Goal: Information Seeking & Learning: Learn about a topic

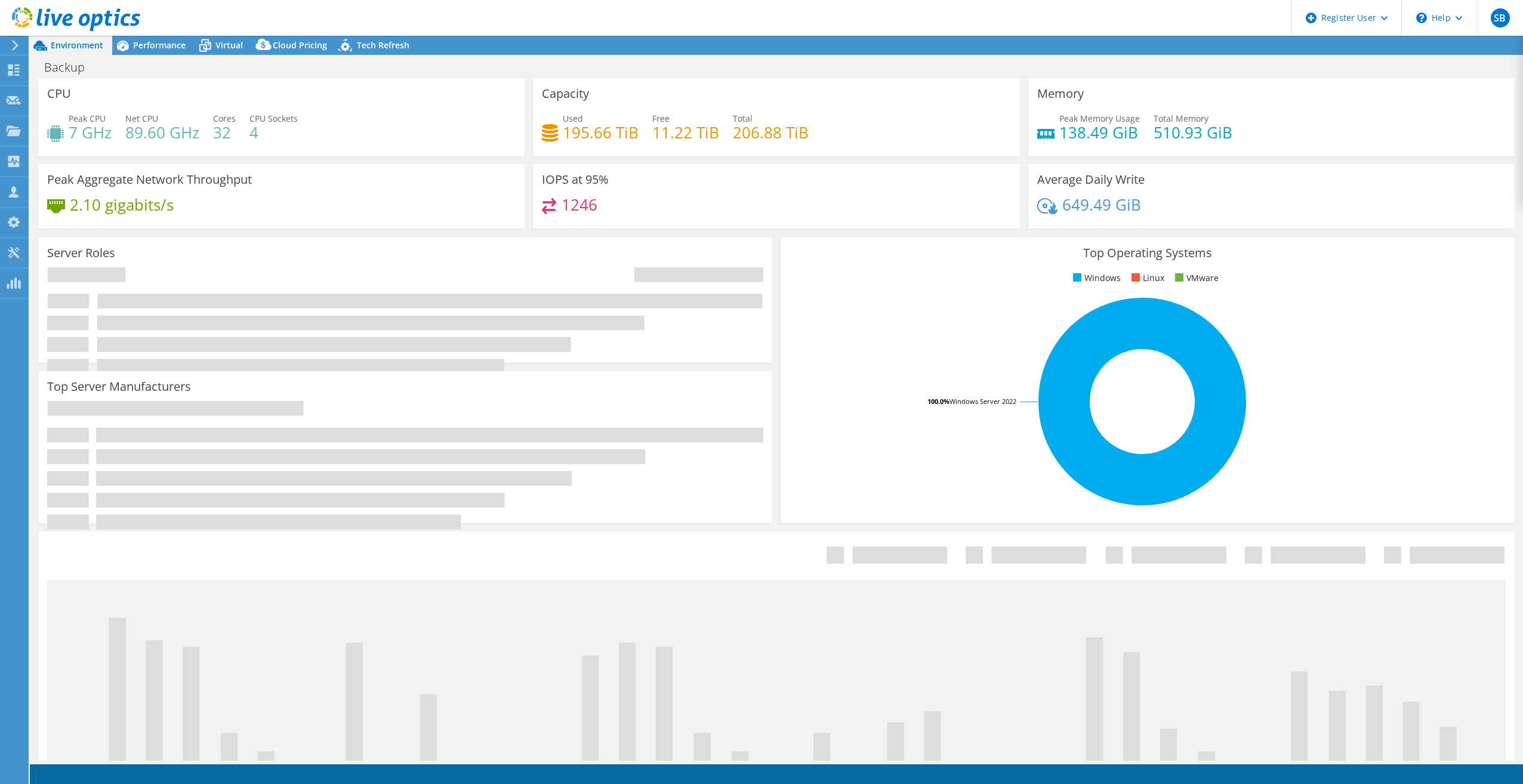
select select "USD"
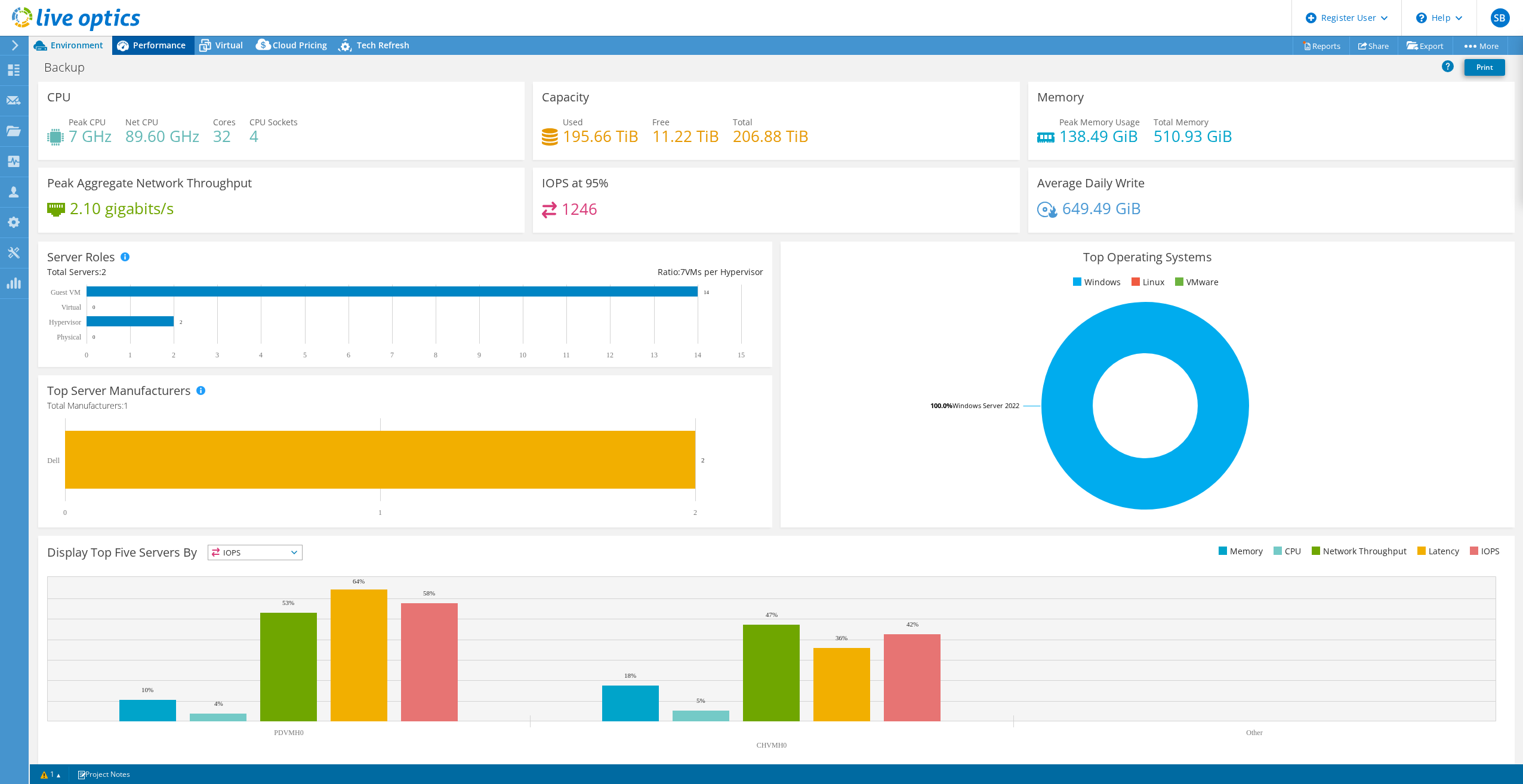
click at [171, 43] on span "Performance" at bounding box center [160, 45] width 53 height 12
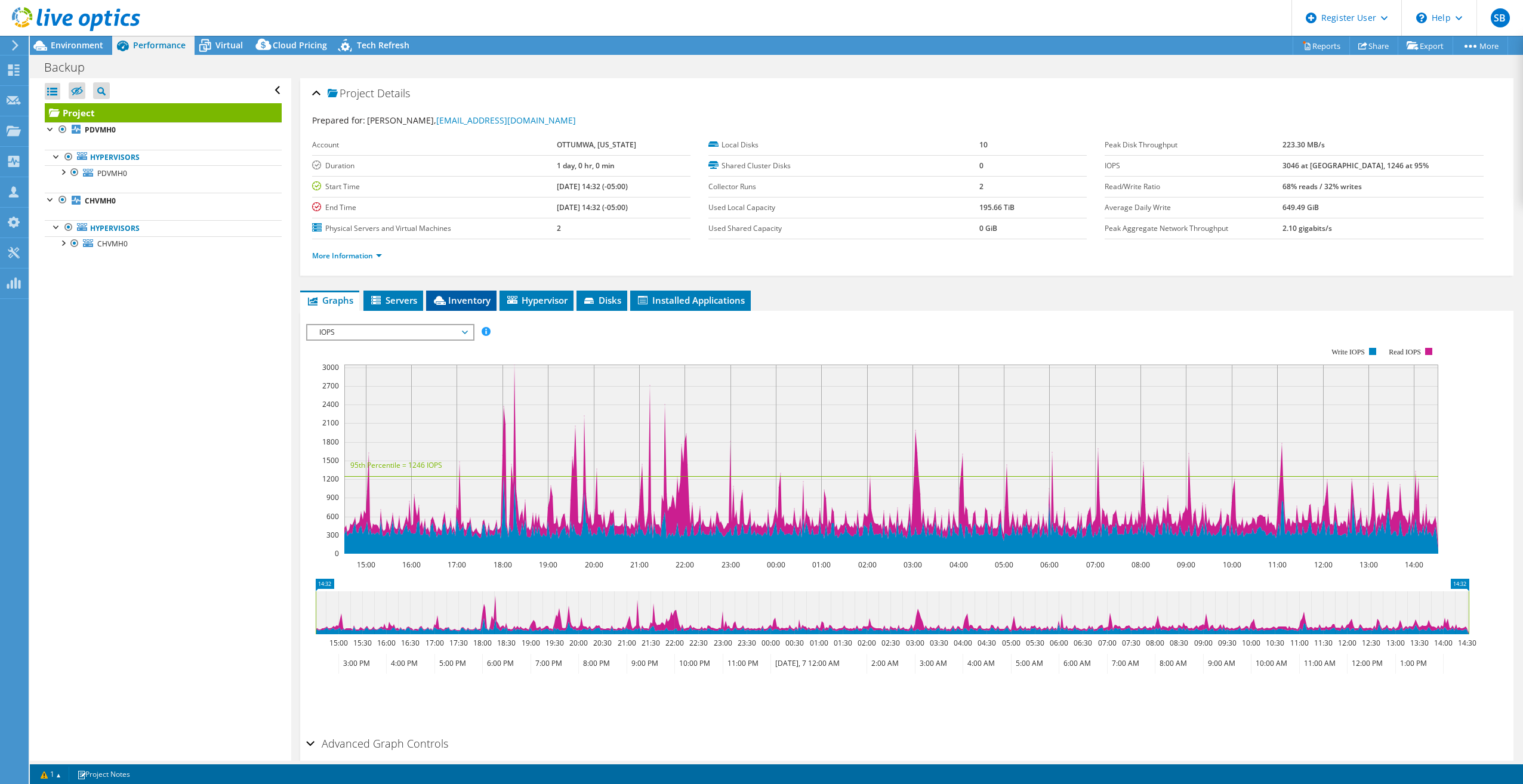
click at [438, 302] on icon at bounding box center [440, 300] width 12 height 9
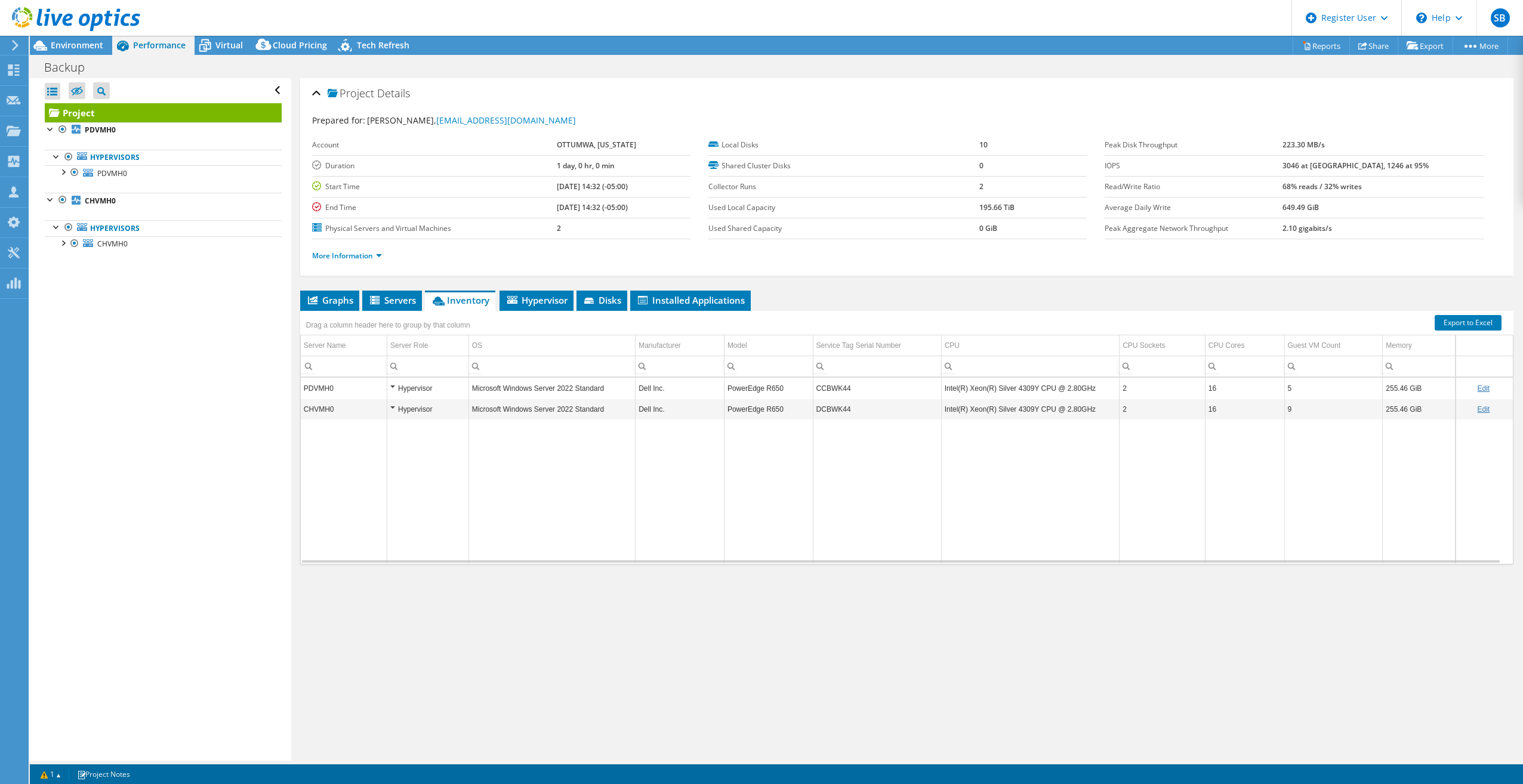
click at [70, 39] on div at bounding box center [70, 20] width 140 height 40
click at [80, 46] on span "Environment" at bounding box center [77, 45] width 53 height 12
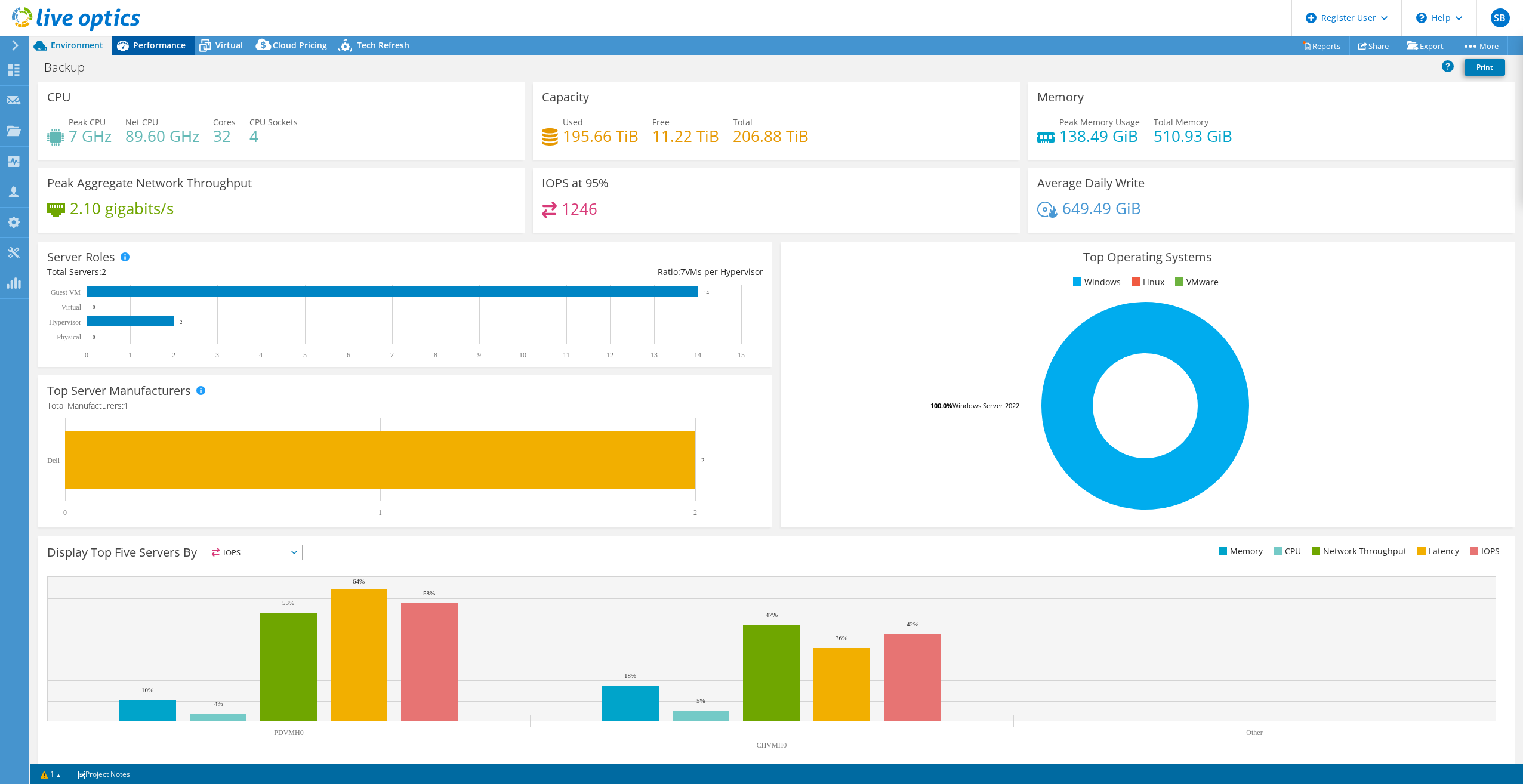
click at [159, 41] on span "Performance" at bounding box center [160, 45] width 53 height 12
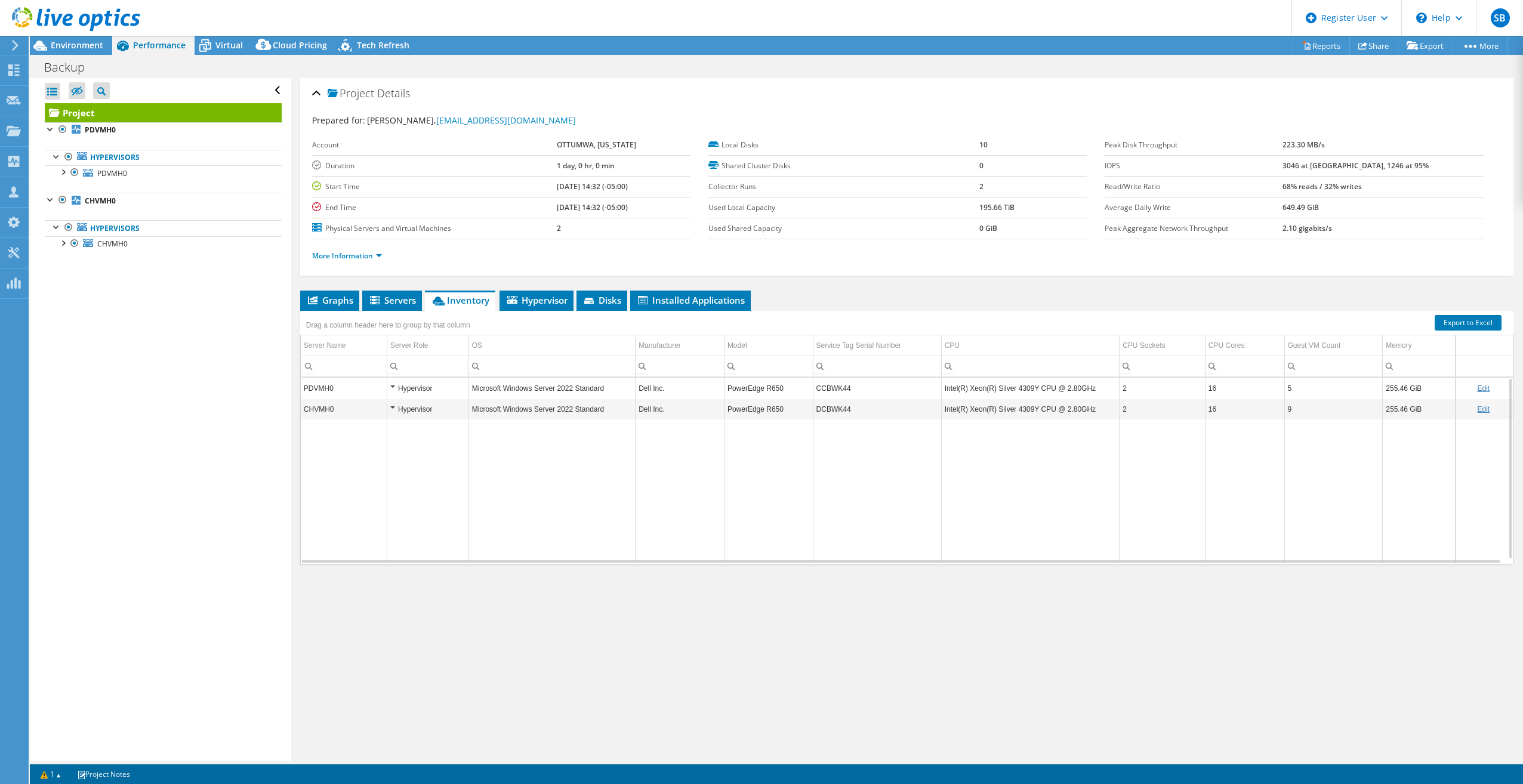
click at [328, 391] on td "PDVMH0" at bounding box center [344, 388] width 86 height 21
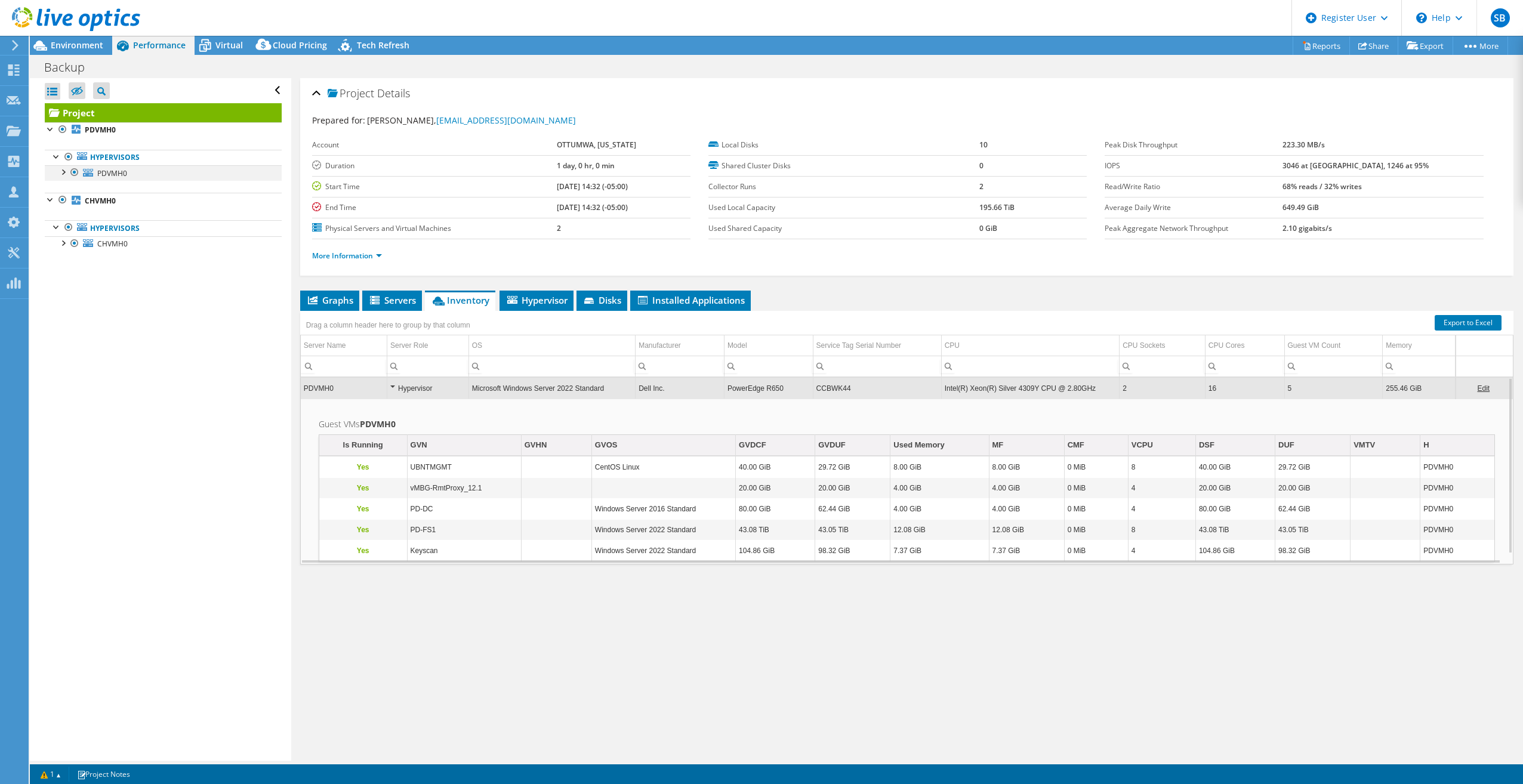
click at [64, 171] on div at bounding box center [62, 171] width 12 height 12
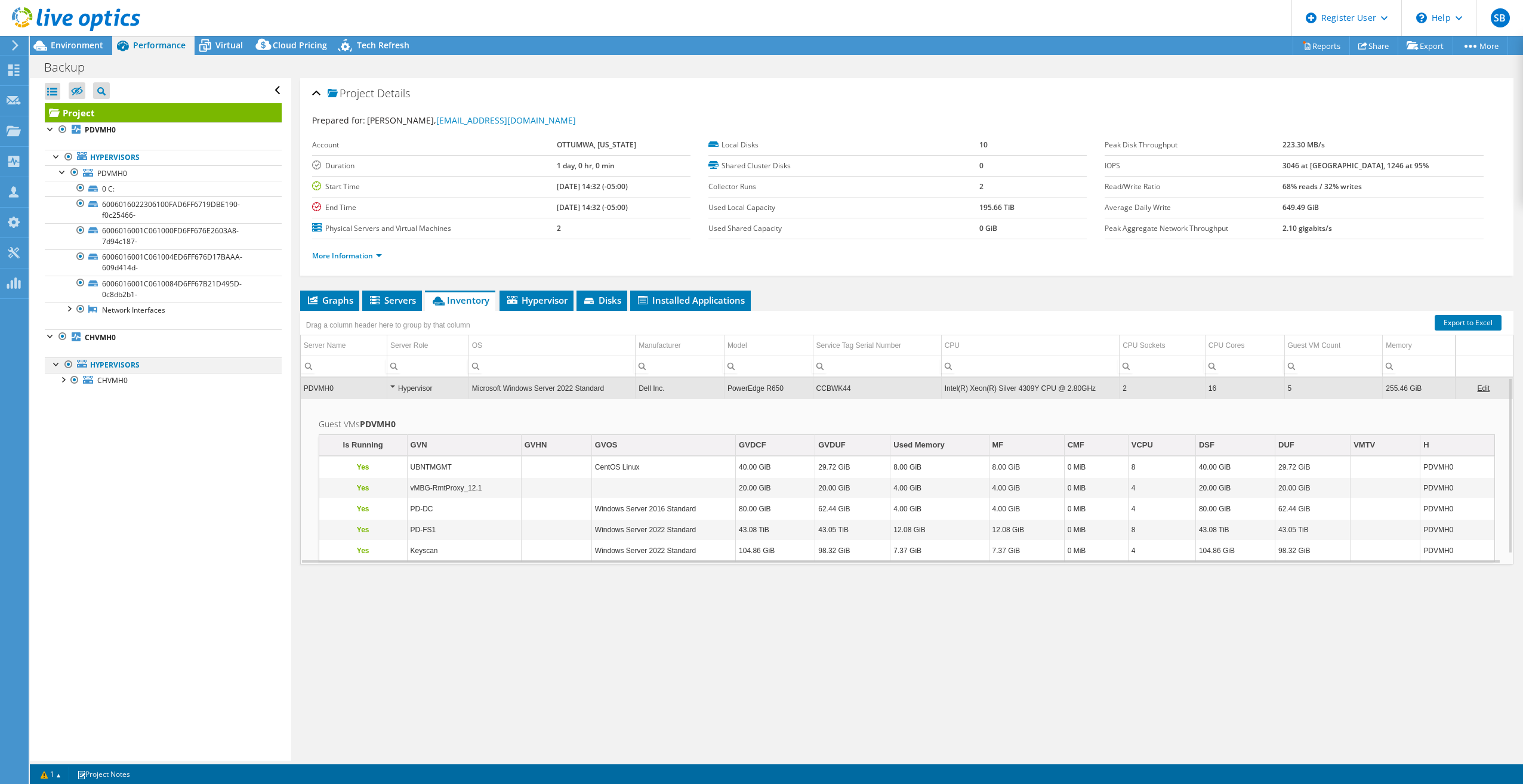
click at [57, 365] on div at bounding box center [57, 363] width 12 height 12
click at [54, 336] on div at bounding box center [51, 335] width 12 height 12
click at [63, 382] on div at bounding box center [62, 379] width 12 height 12
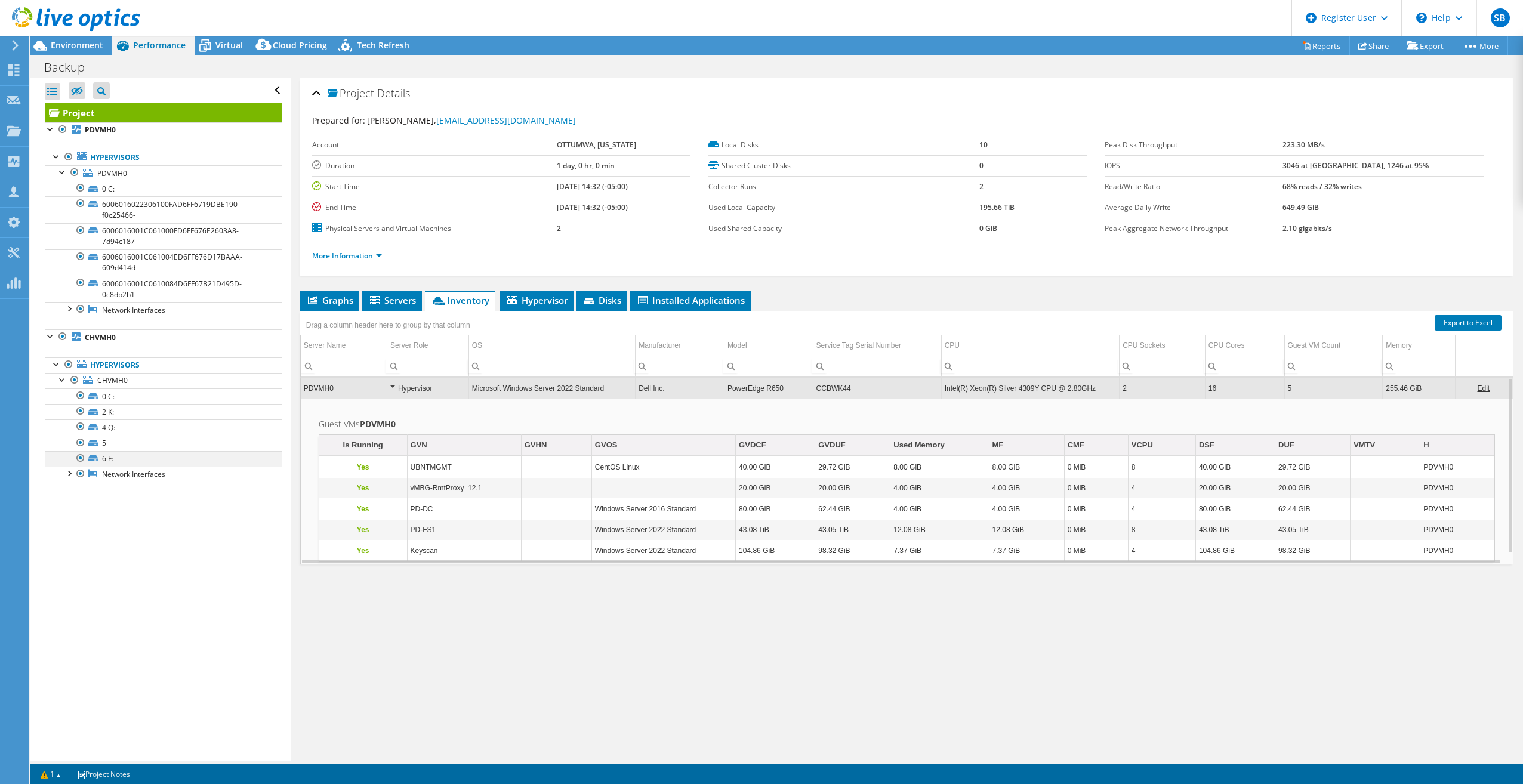
click at [78, 460] on div at bounding box center [81, 458] width 12 height 14
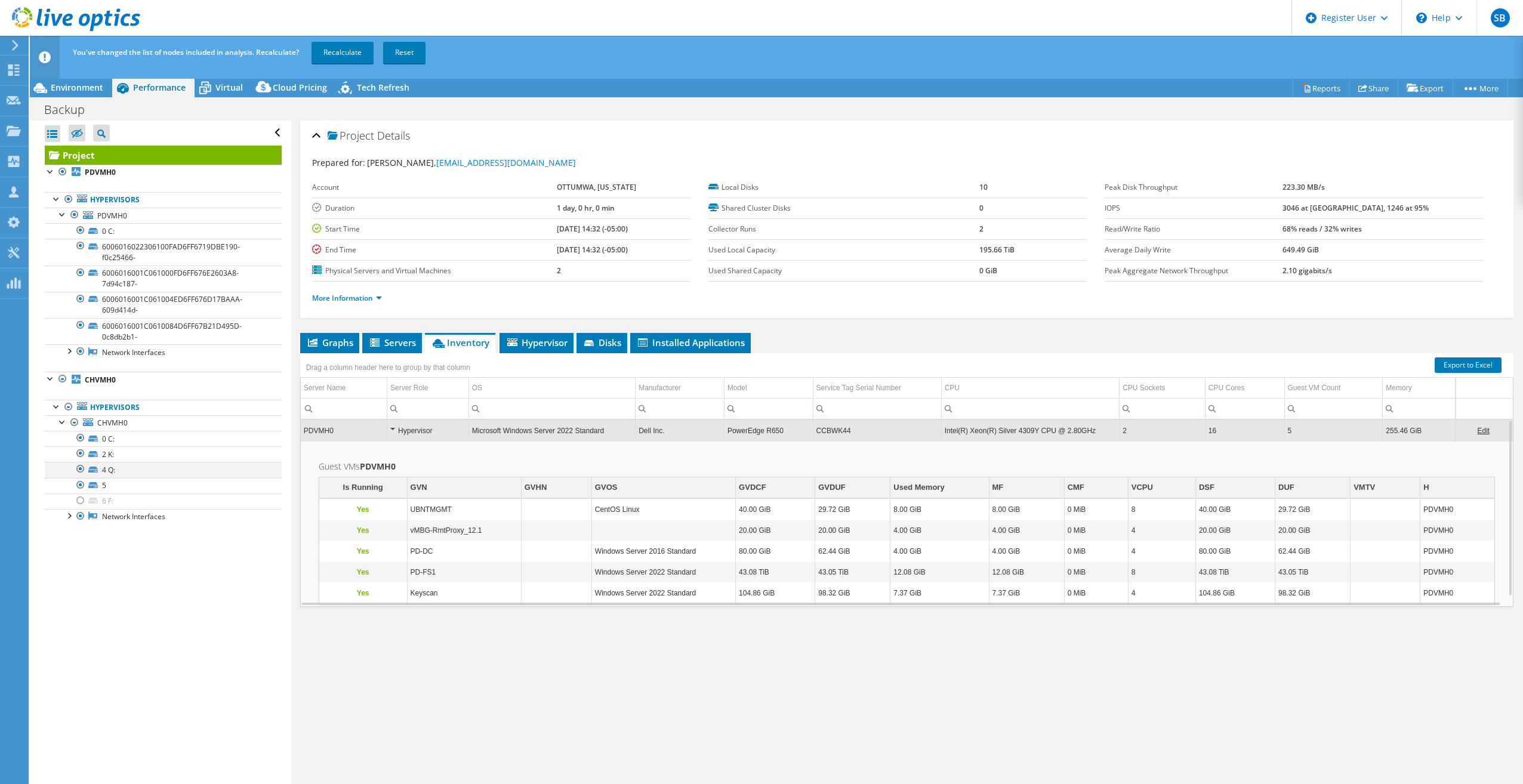
click at [83, 469] on div at bounding box center [81, 469] width 12 height 14
click at [79, 484] on div at bounding box center [81, 485] width 12 height 14
click at [79, 438] on div at bounding box center [81, 438] width 12 height 14
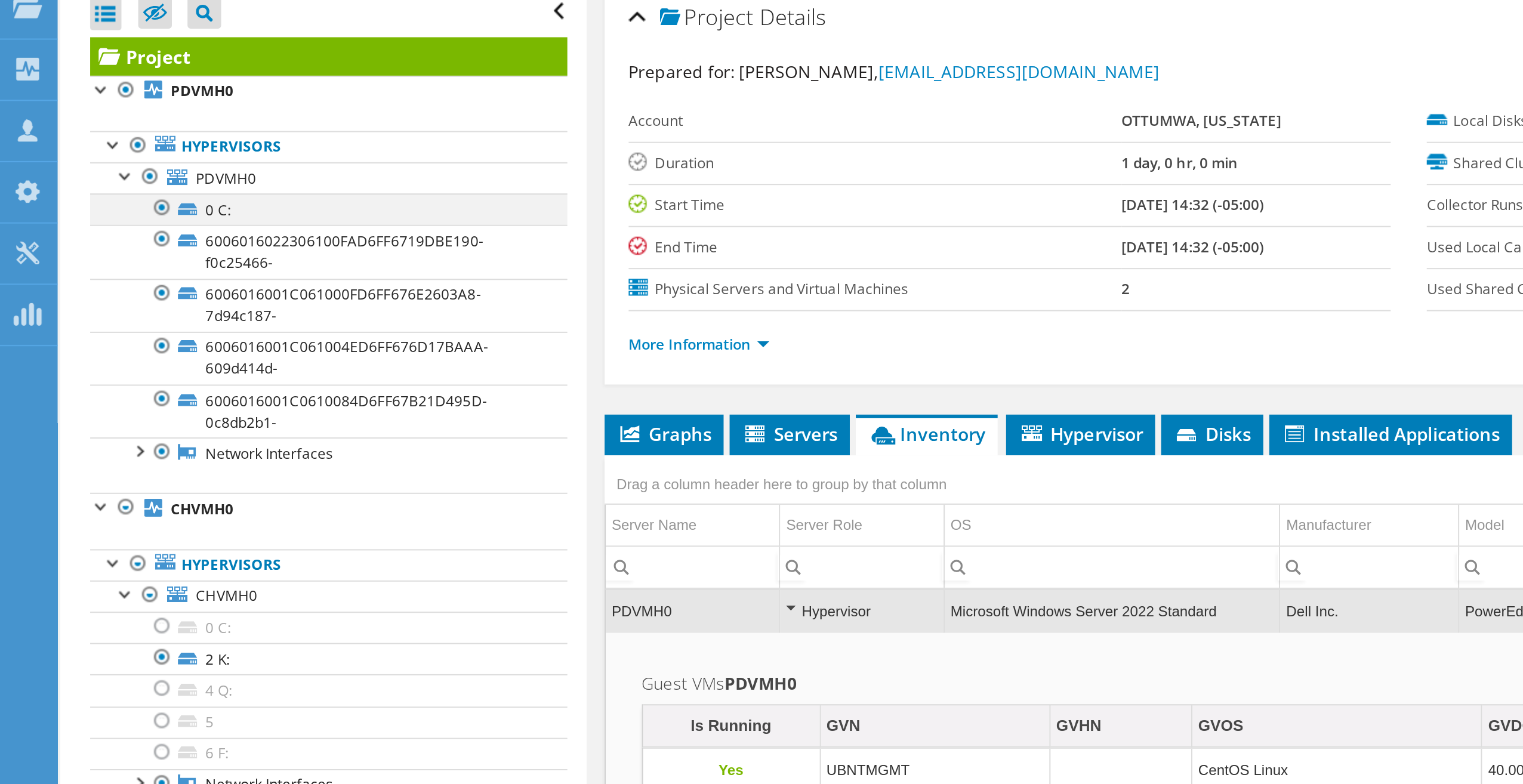
click at [81, 229] on div at bounding box center [81, 230] width 12 height 14
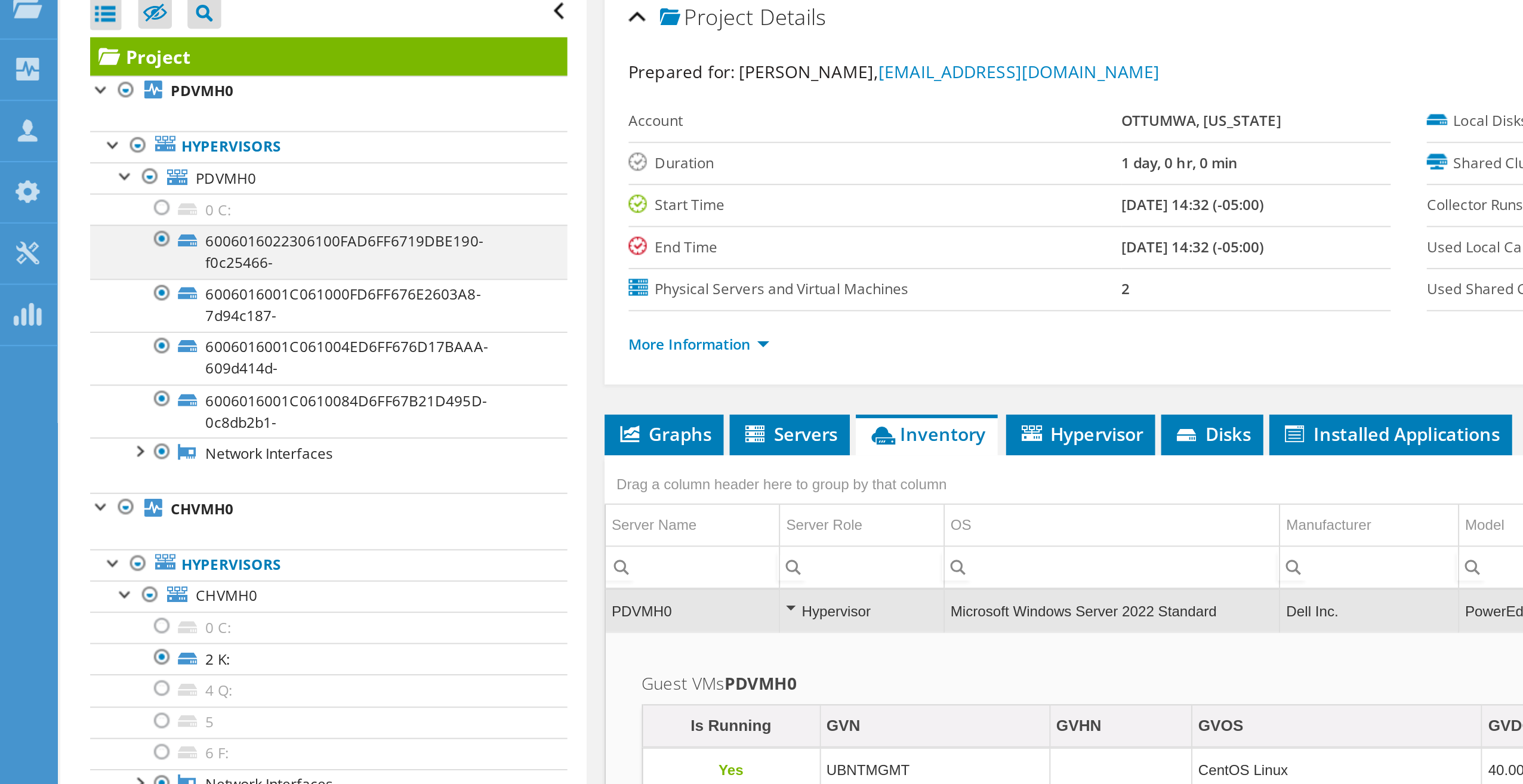
click at [81, 244] on div at bounding box center [81, 245] width 12 height 14
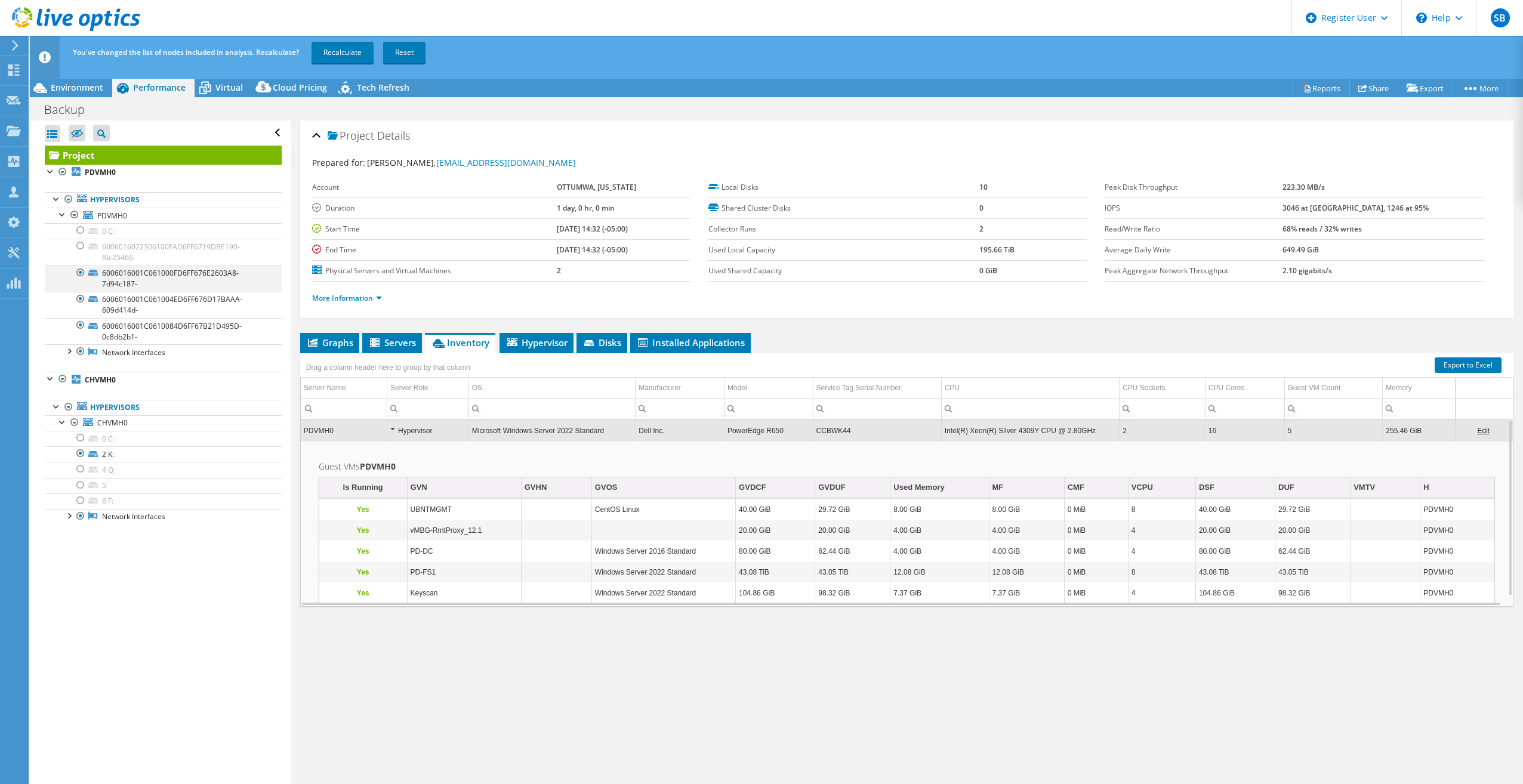
click at [79, 273] on div at bounding box center [81, 272] width 12 height 14
click at [78, 326] on div at bounding box center [81, 325] width 12 height 14
click at [338, 55] on link "Recalculate" at bounding box center [342, 52] width 62 height 21
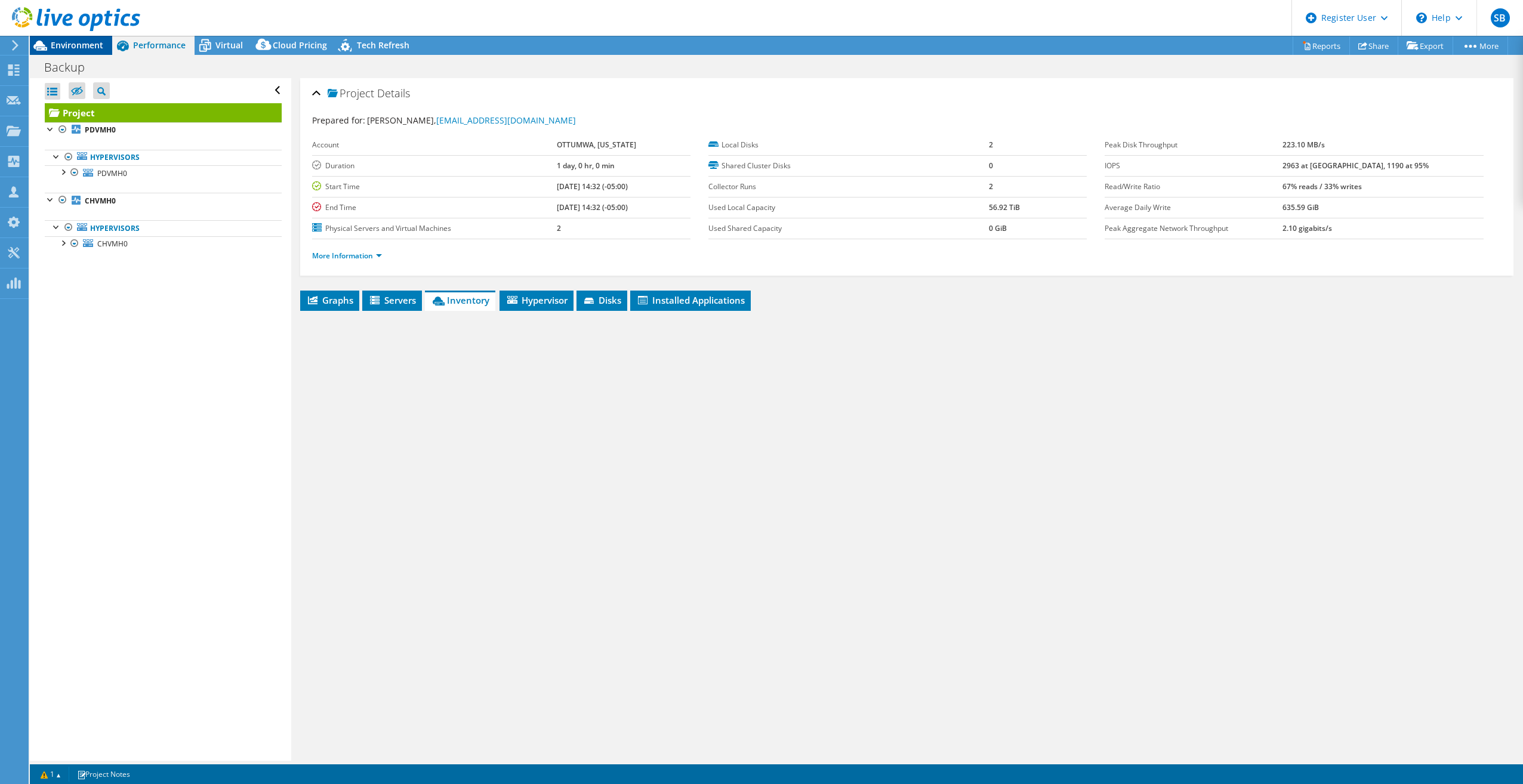
click at [66, 43] on span "Environment" at bounding box center [77, 45] width 53 height 12
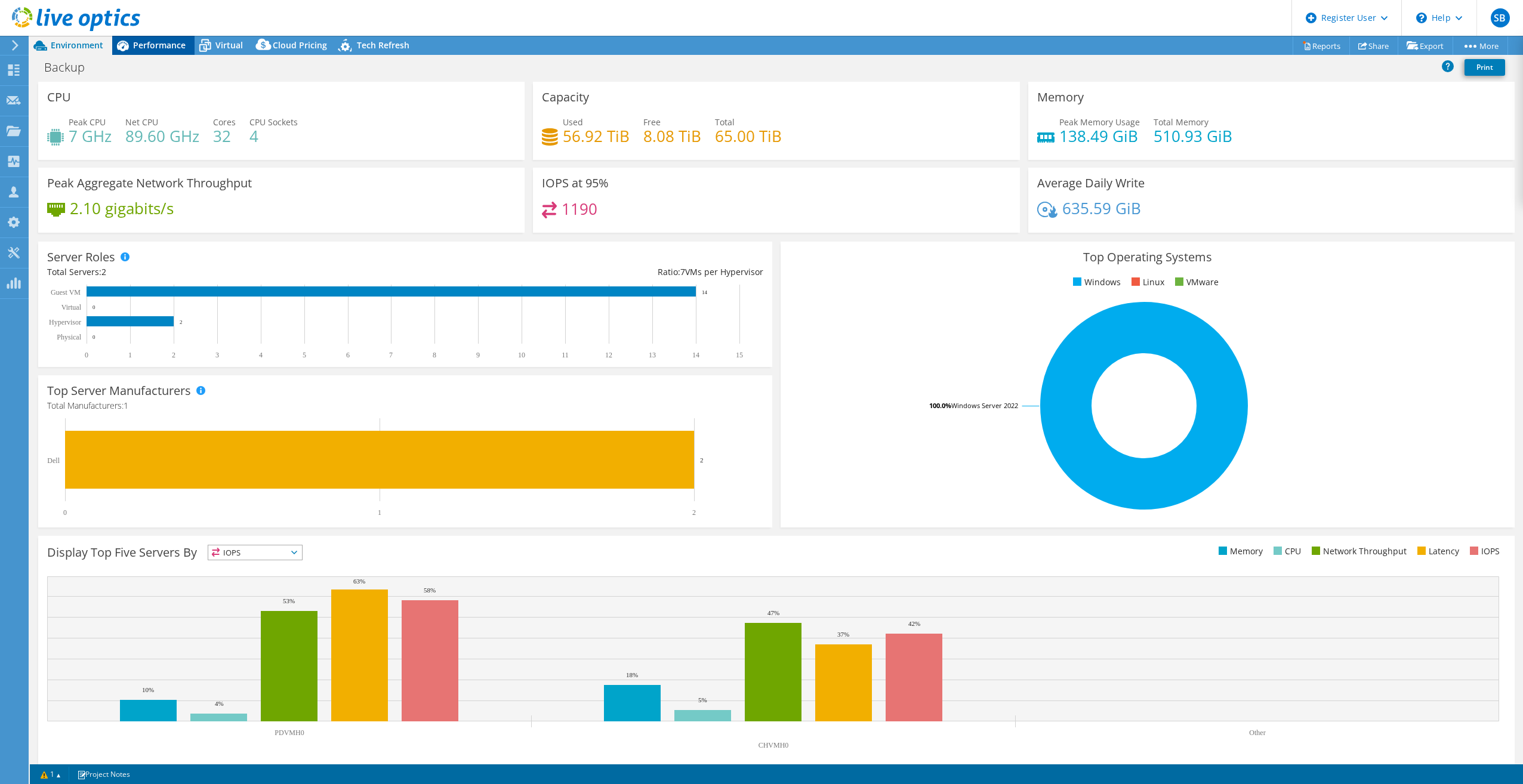
click at [134, 40] on span "Performance" at bounding box center [160, 45] width 53 height 12
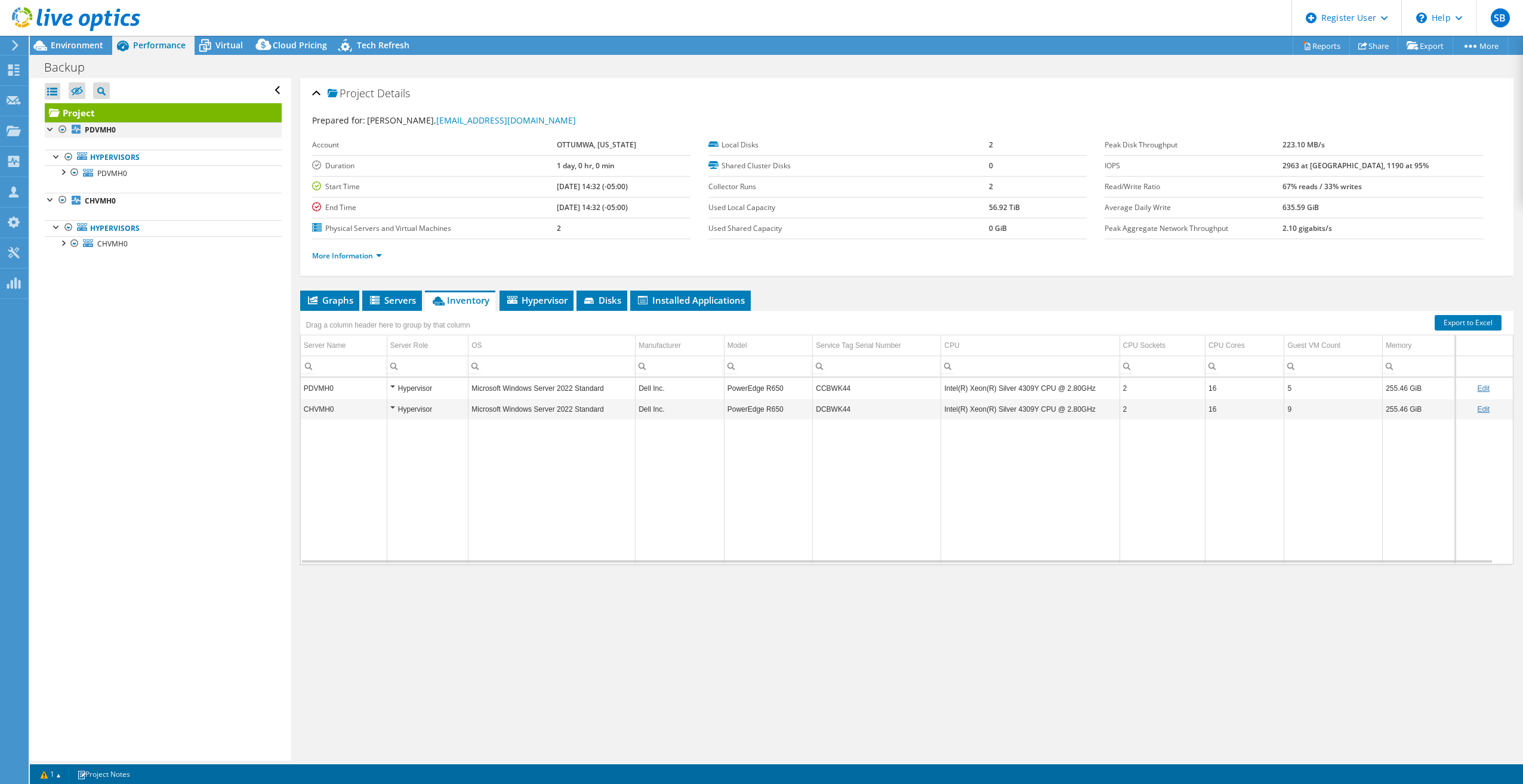
click at [46, 129] on div at bounding box center [51, 128] width 12 height 12
click at [52, 134] on div at bounding box center [51, 128] width 12 height 12
click at [51, 201] on div at bounding box center [51, 199] width 12 height 12
click at [49, 198] on div at bounding box center [51, 199] width 12 height 12
click at [65, 173] on div at bounding box center [62, 171] width 12 height 12
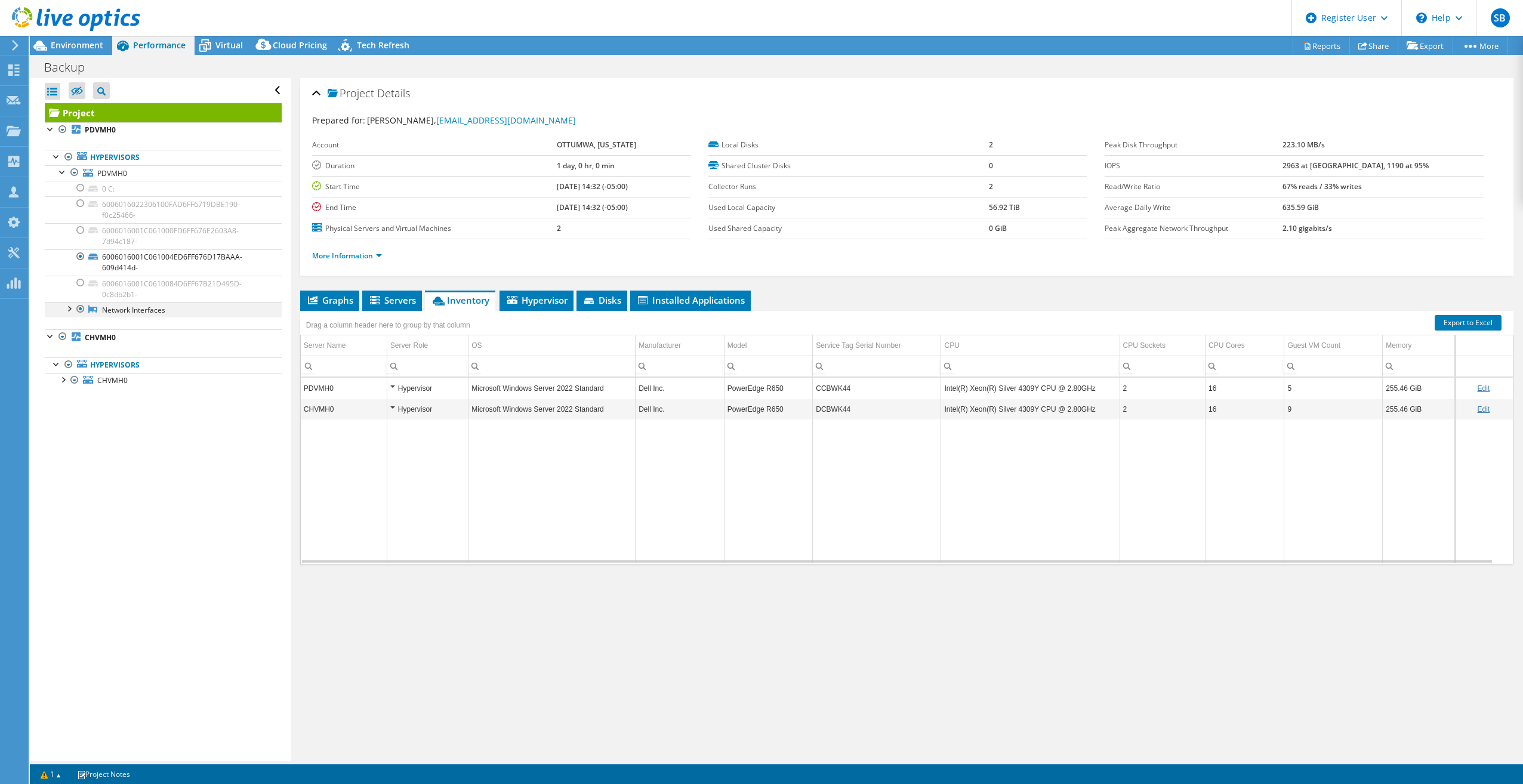
click at [72, 306] on div at bounding box center [68, 307] width 12 height 12
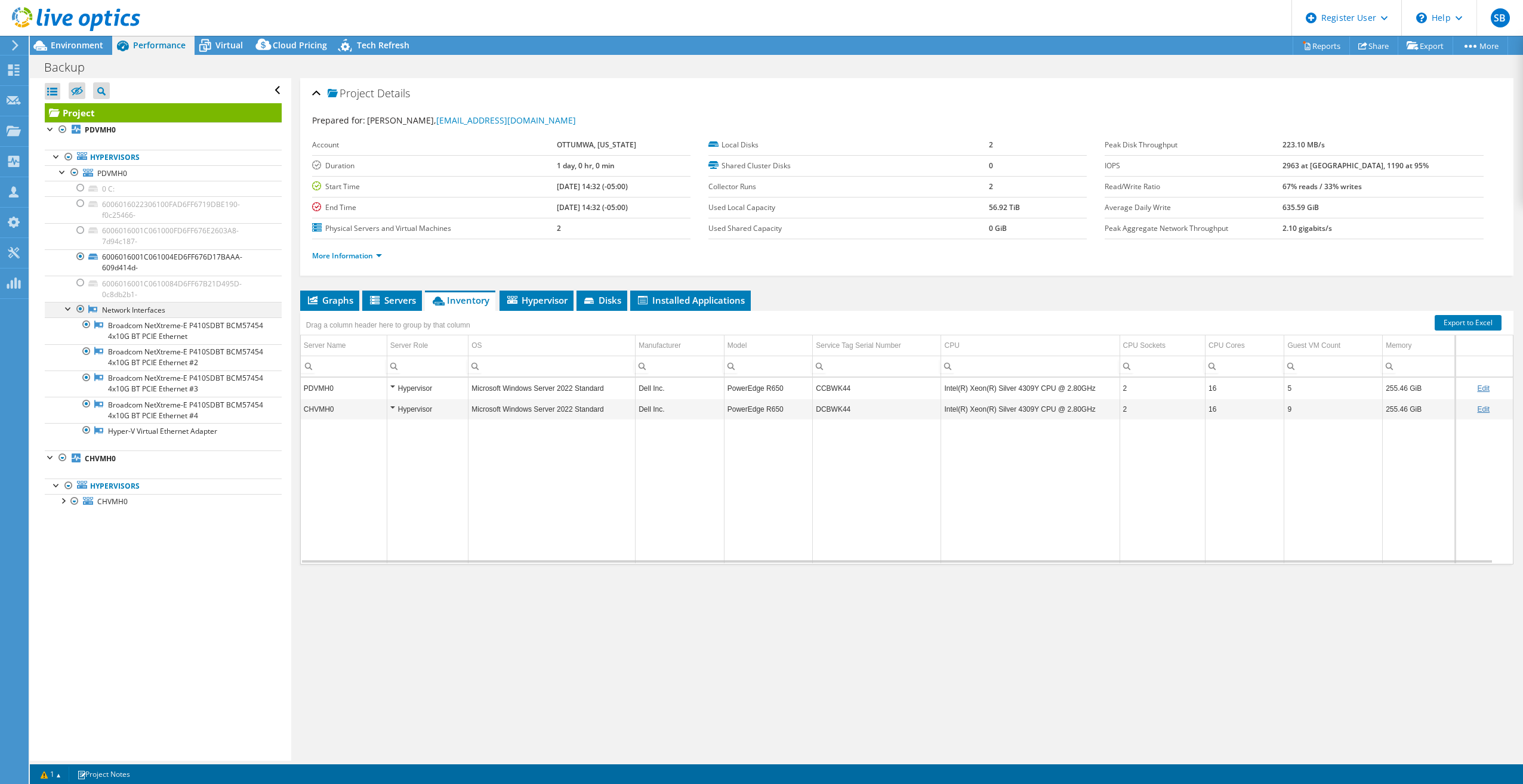
click at [72, 306] on div at bounding box center [68, 307] width 12 height 12
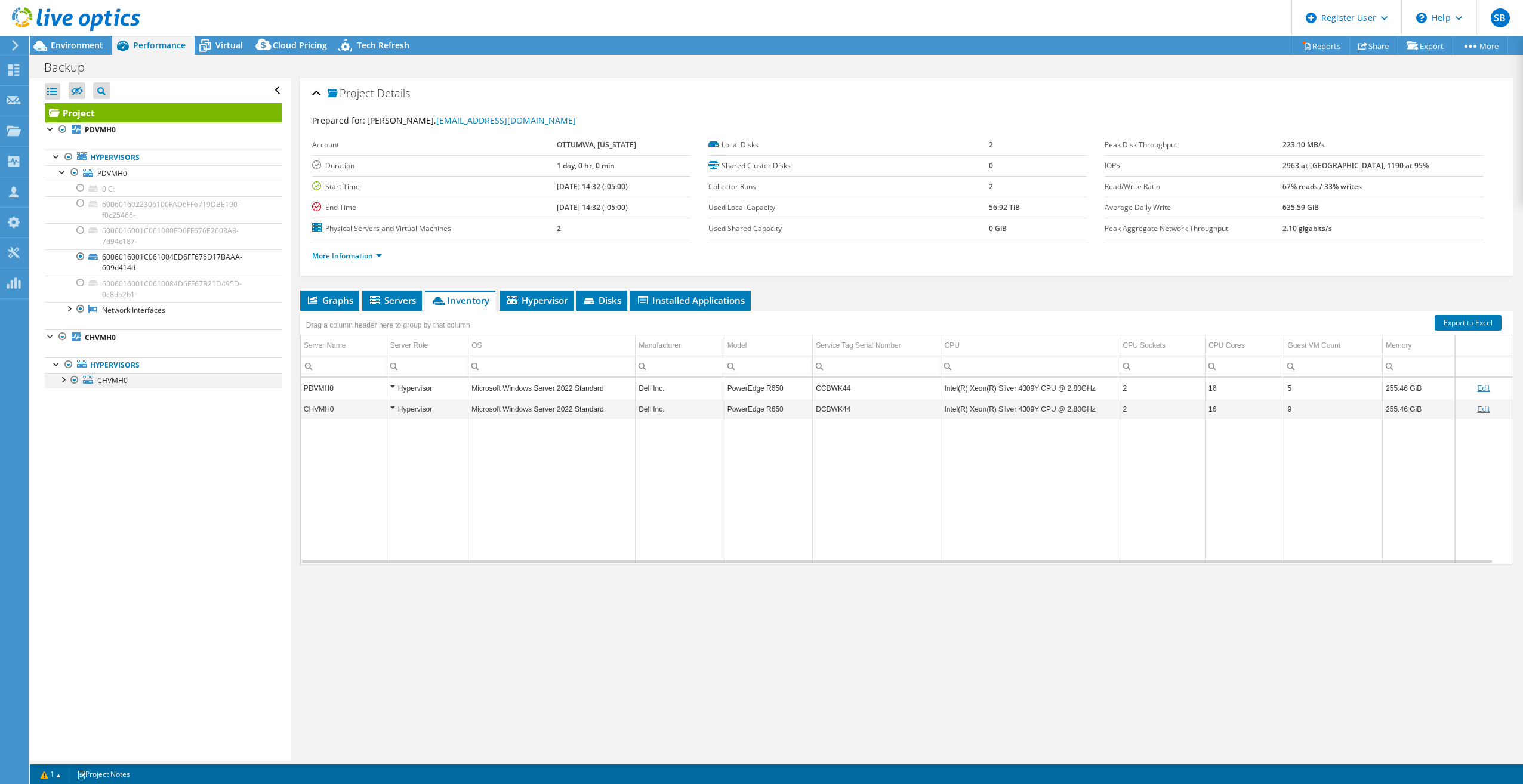
click at [61, 380] on div at bounding box center [62, 379] width 12 height 12
click at [68, 40] on span "Environment" at bounding box center [77, 45] width 53 height 12
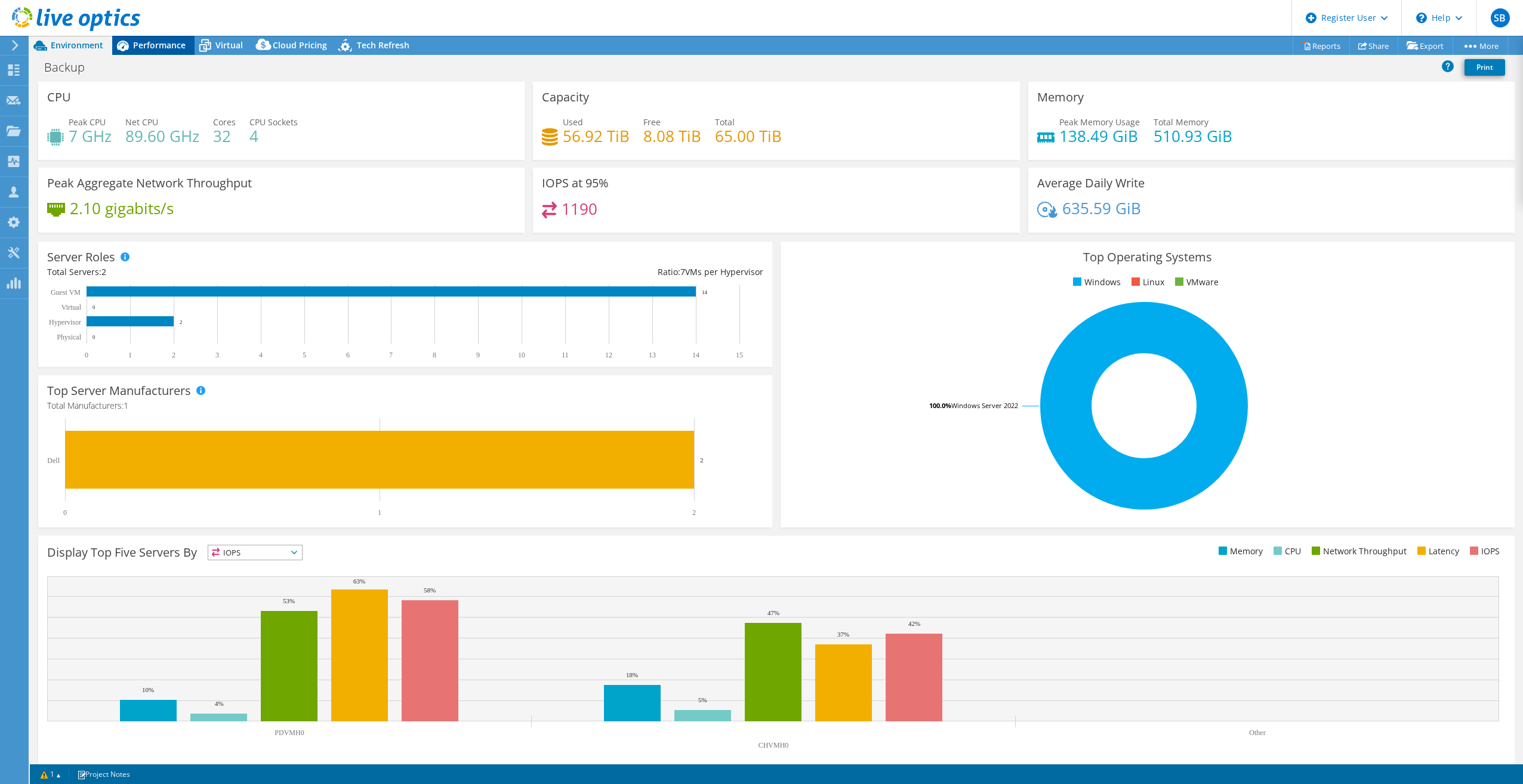
click at [160, 48] on span "Performance" at bounding box center [160, 45] width 53 height 12
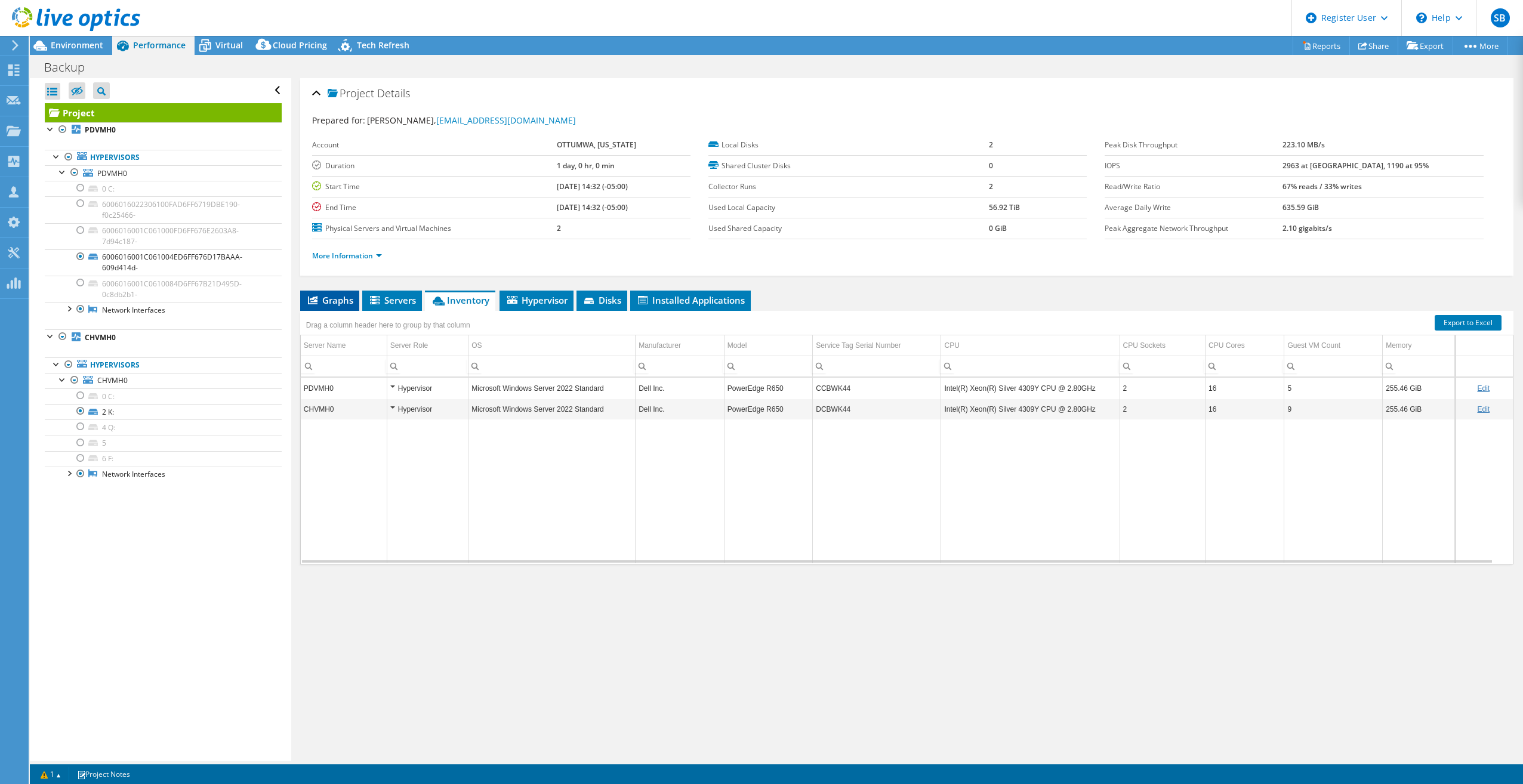
click at [339, 293] on li "Graphs" at bounding box center [329, 301] width 59 height 20
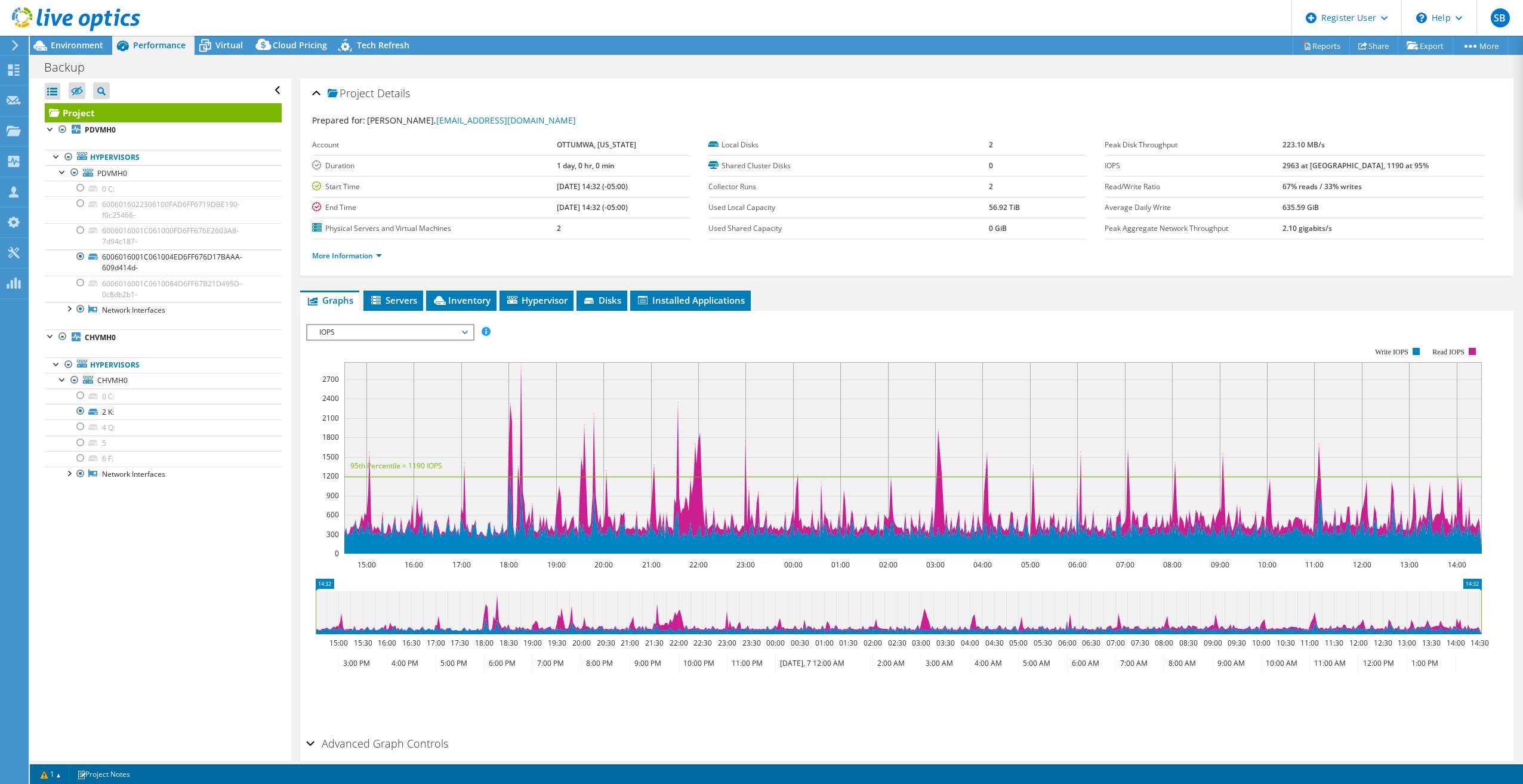
scroll to position [53, 0]
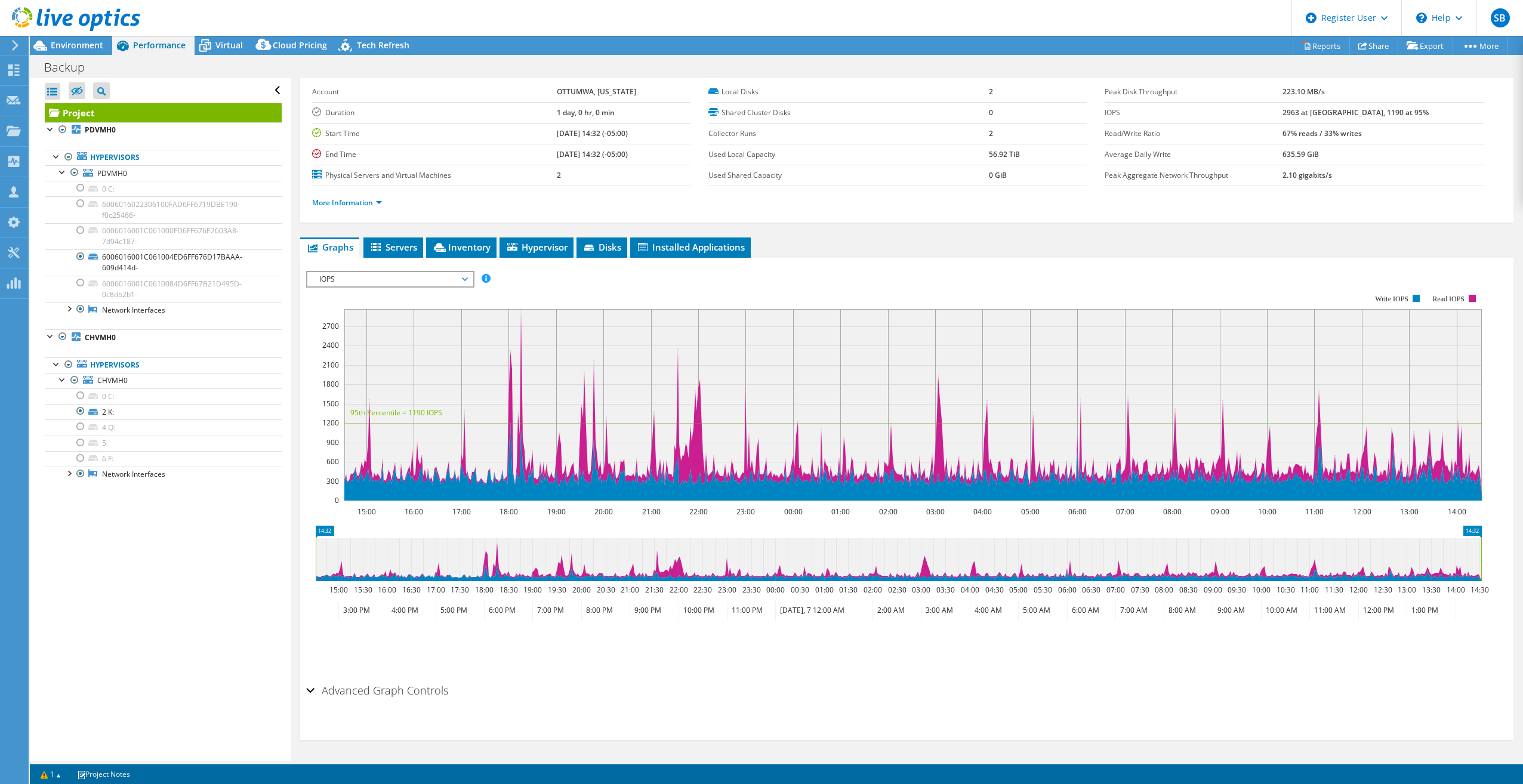
click at [346, 274] on span "IOPS" at bounding box center [390, 279] width 154 height 14
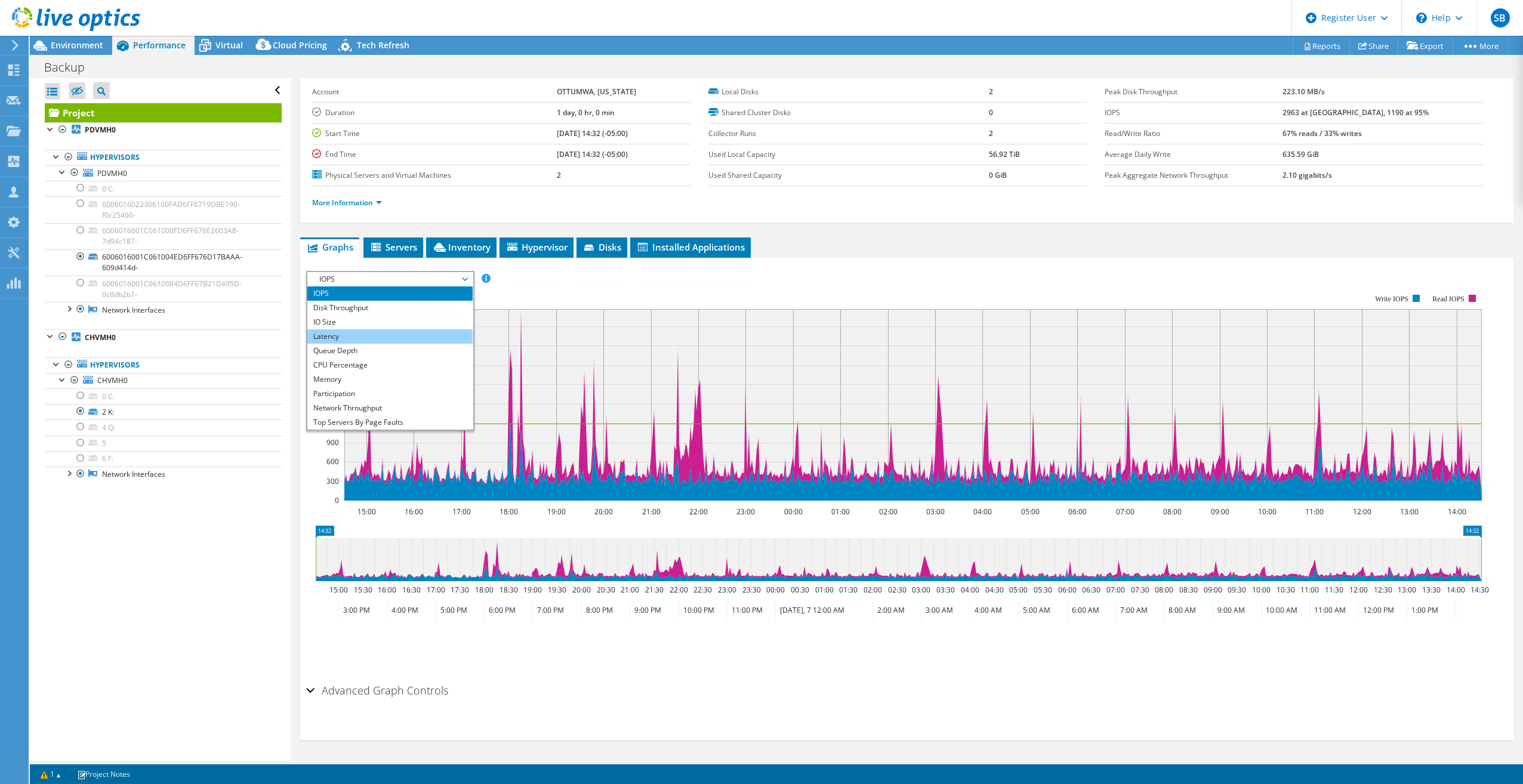
click at [347, 337] on li "Latency" at bounding box center [390, 336] width 165 height 14
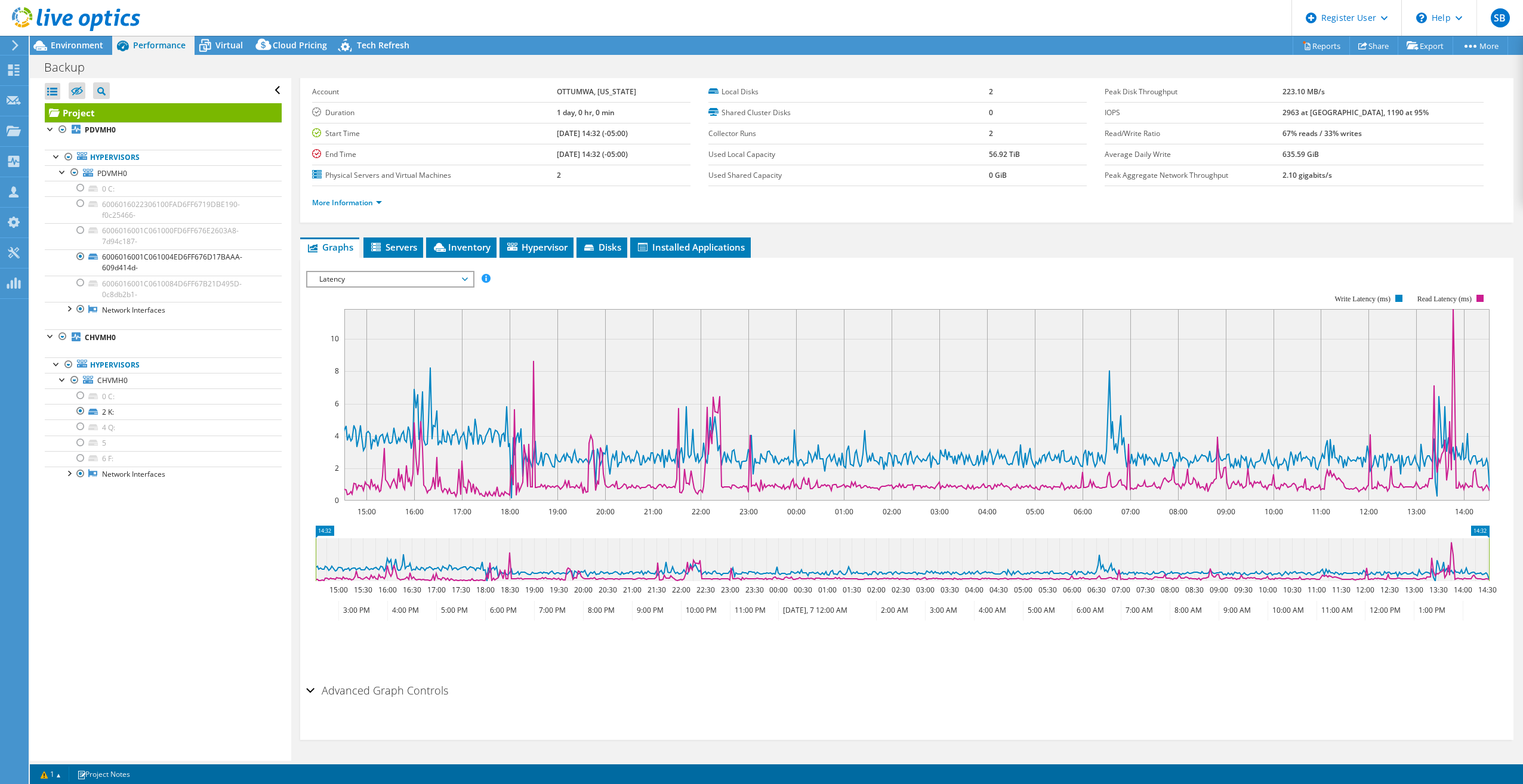
scroll to position [0, 0]
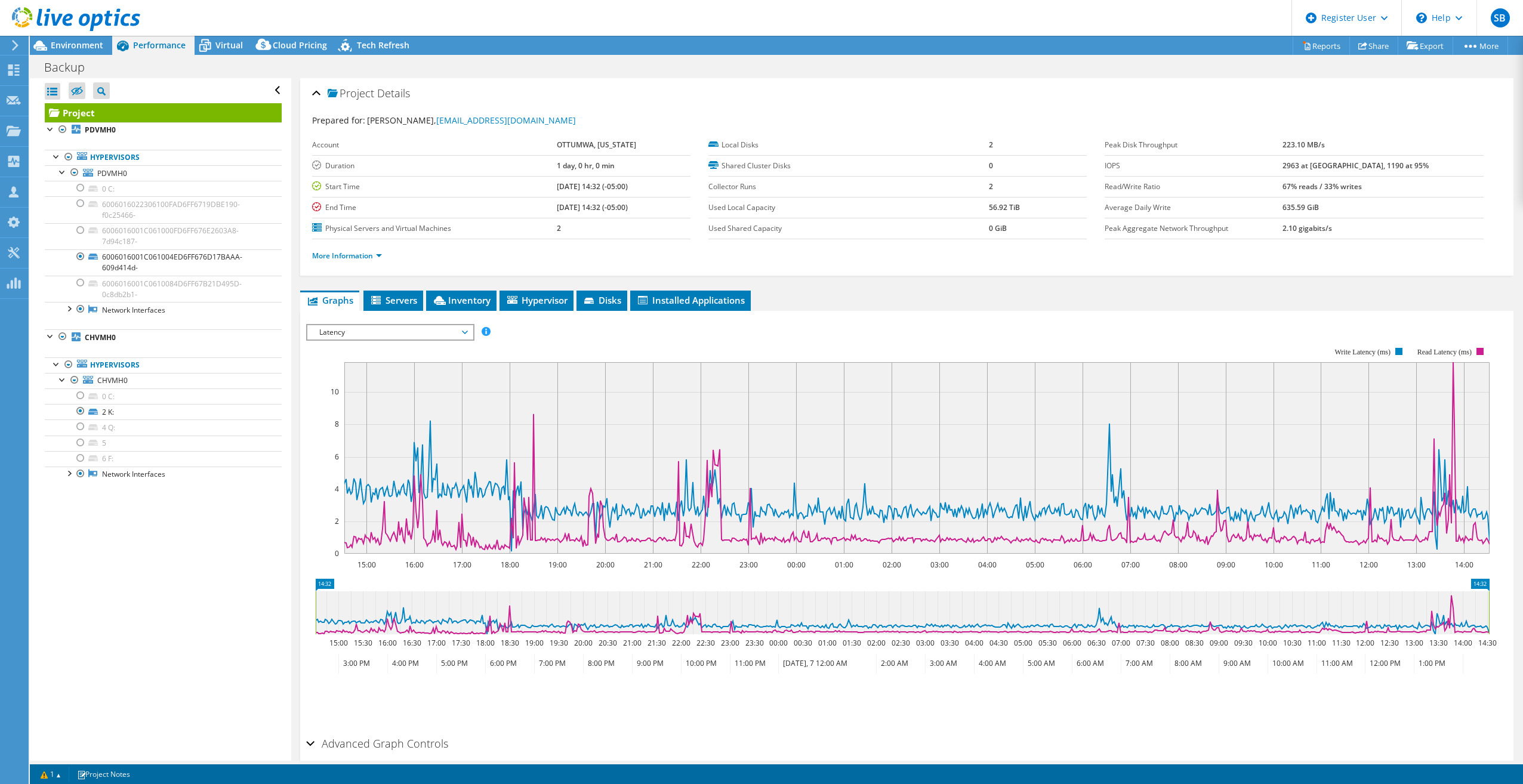
click at [370, 333] on span "Latency" at bounding box center [390, 332] width 154 height 14
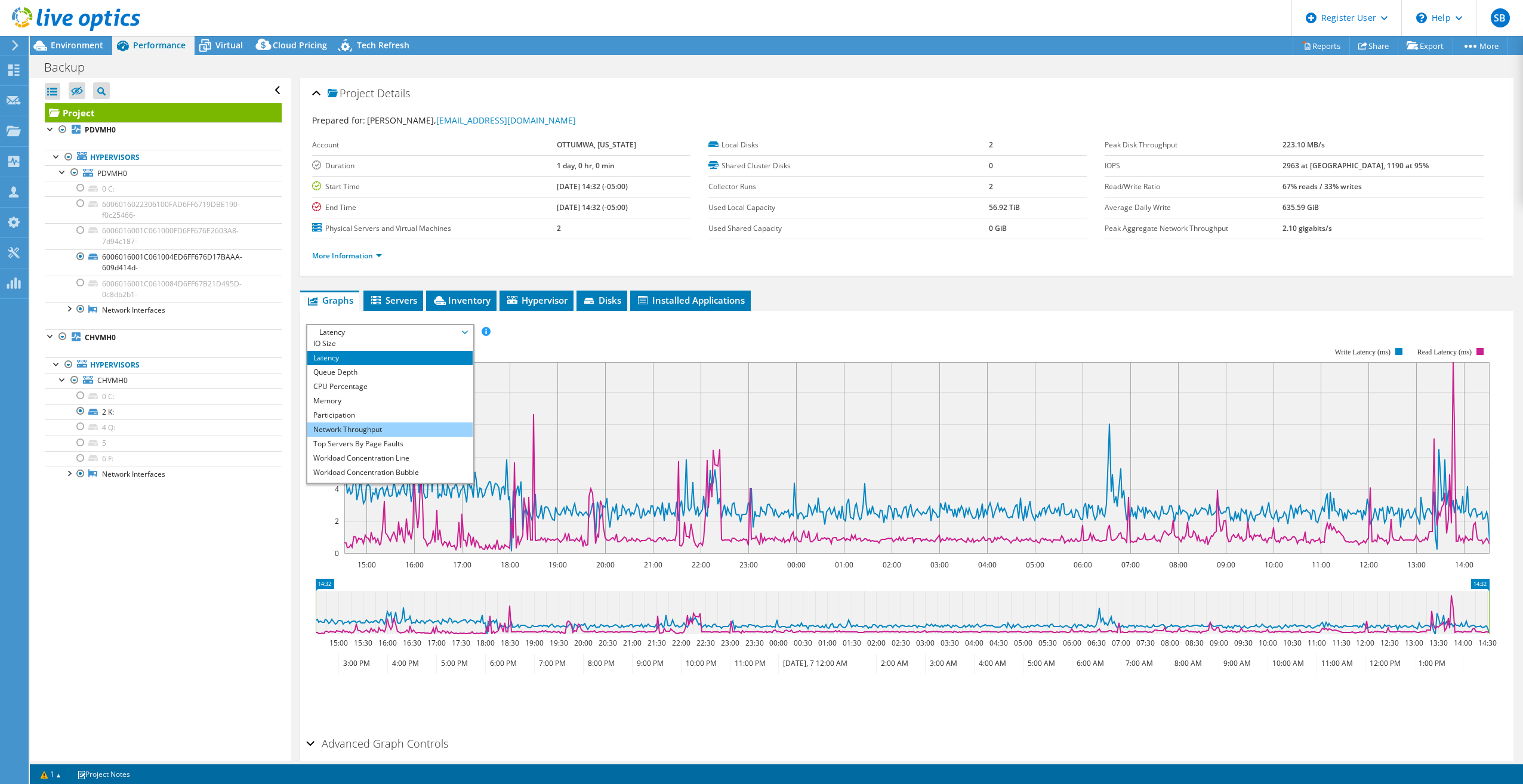
scroll to position [43, 0]
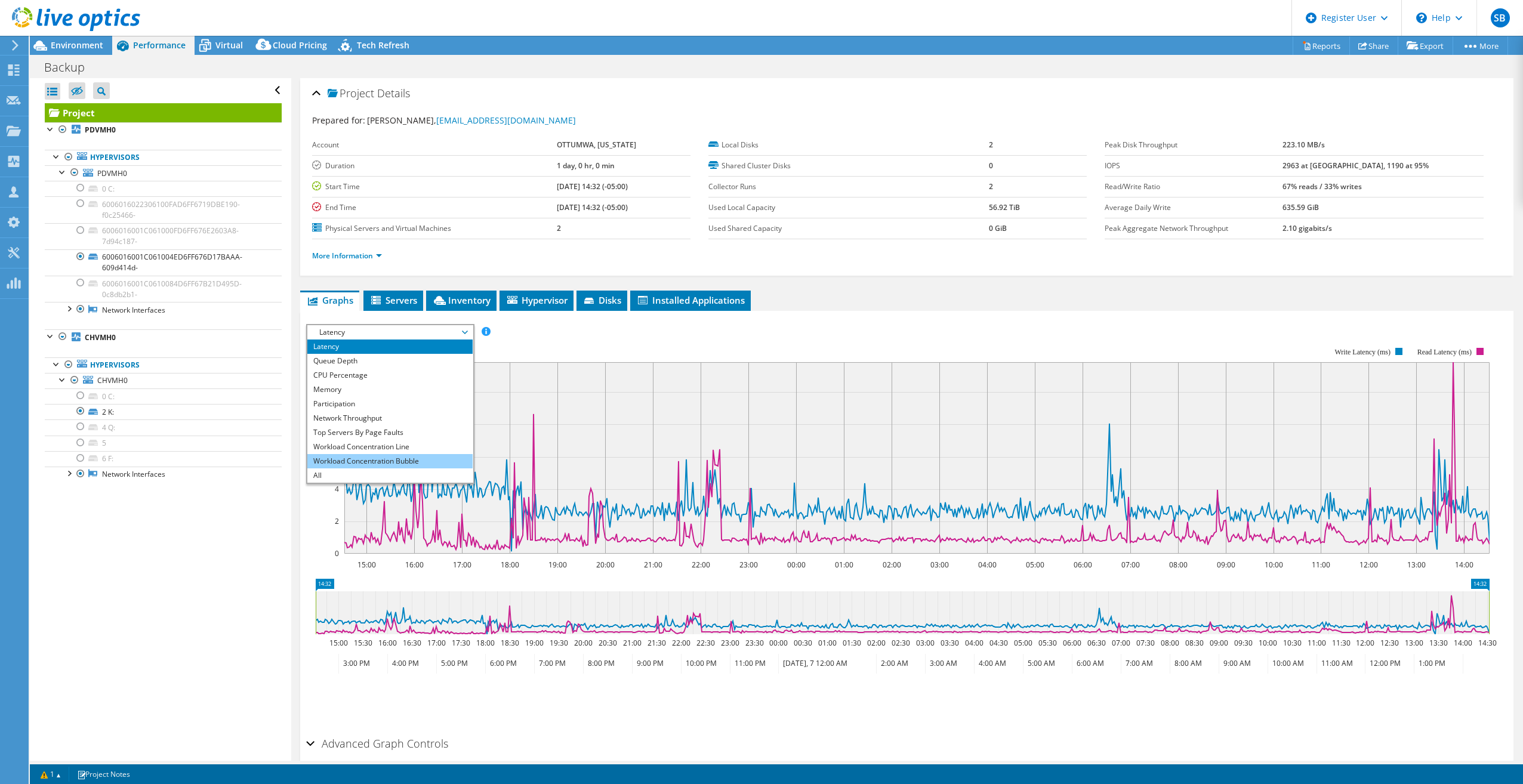
click at [434, 462] on li "Workload Concentration Bubble" at bounding box center [390, 461] width 165 height 14
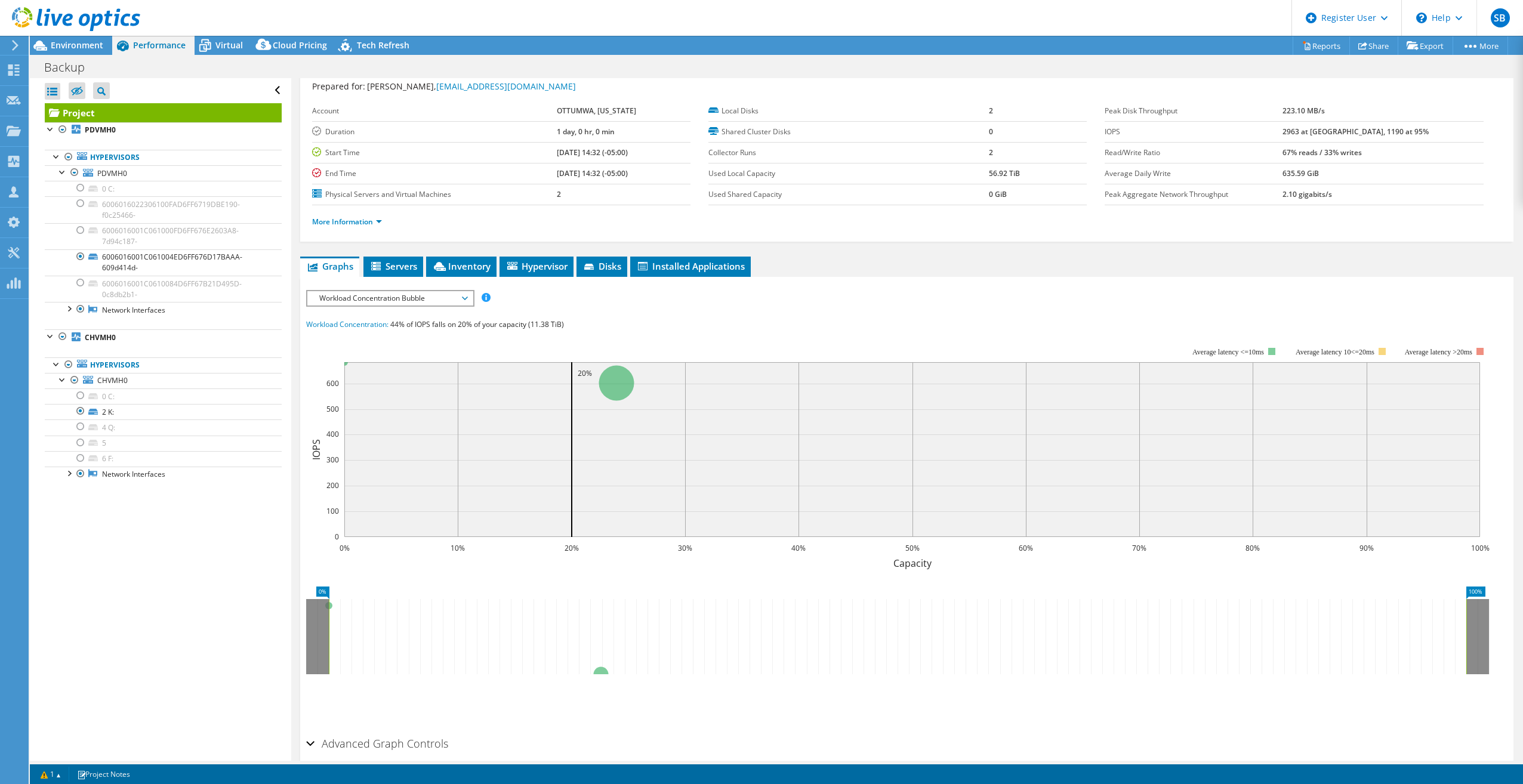
scroll to position [0, 0]
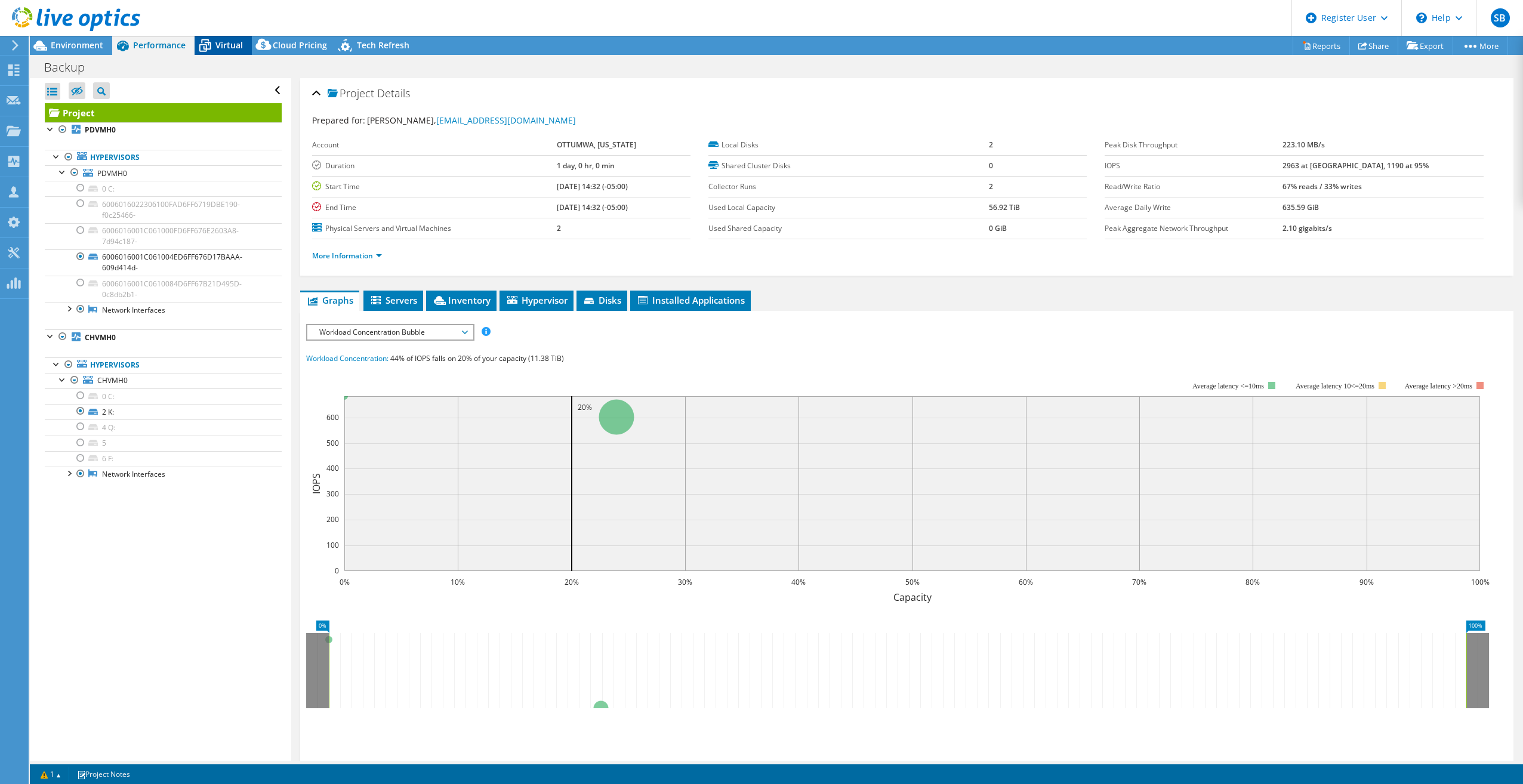
click at [214, 38] on icon at bounding box center [206, 46] width 21 height 21
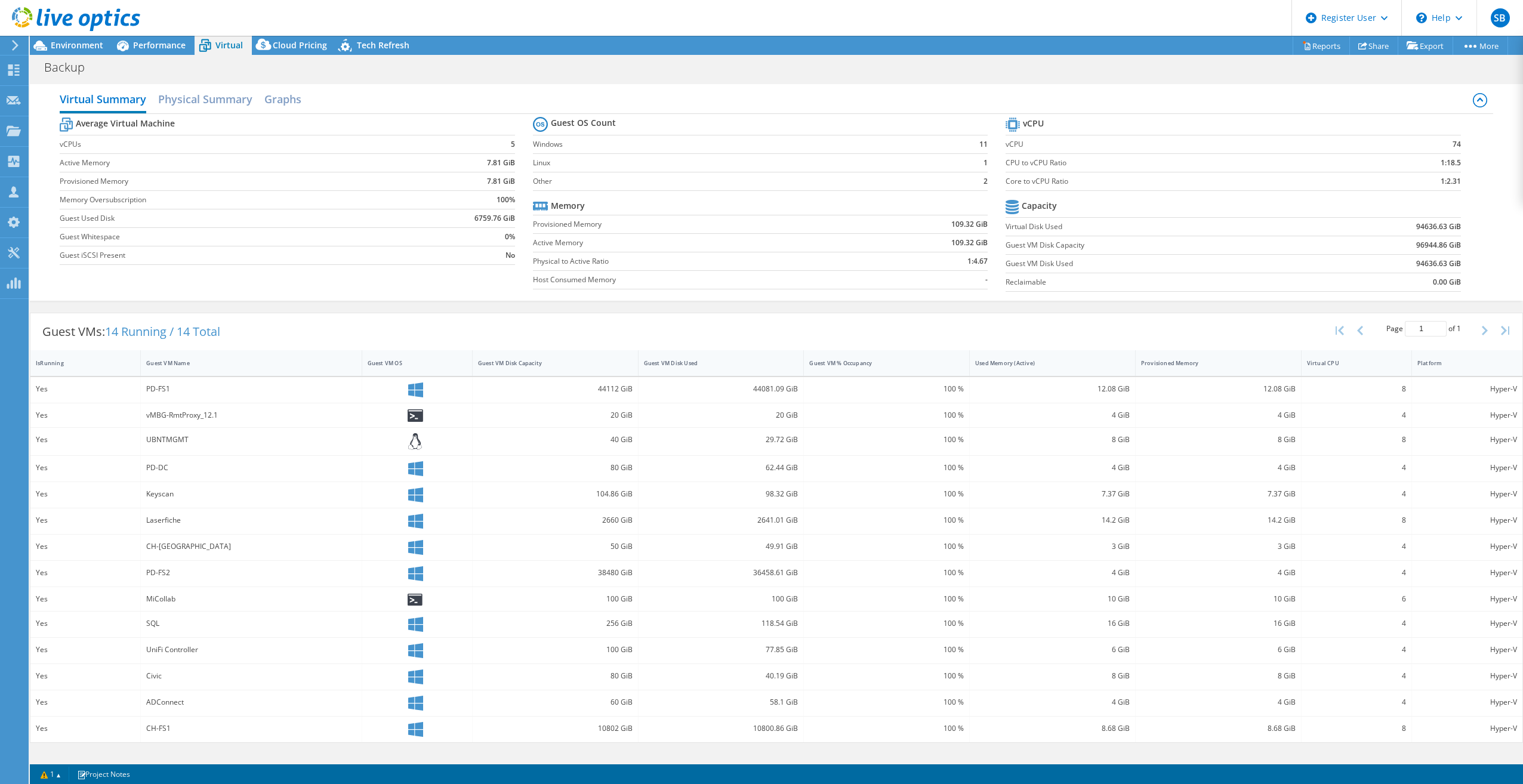
click at [135, 38] on div at bounding box center [70, 20] width 140 height 40
click at [160, 47] on span "Performance" at bounding box center [160, 45] width 53 height 12
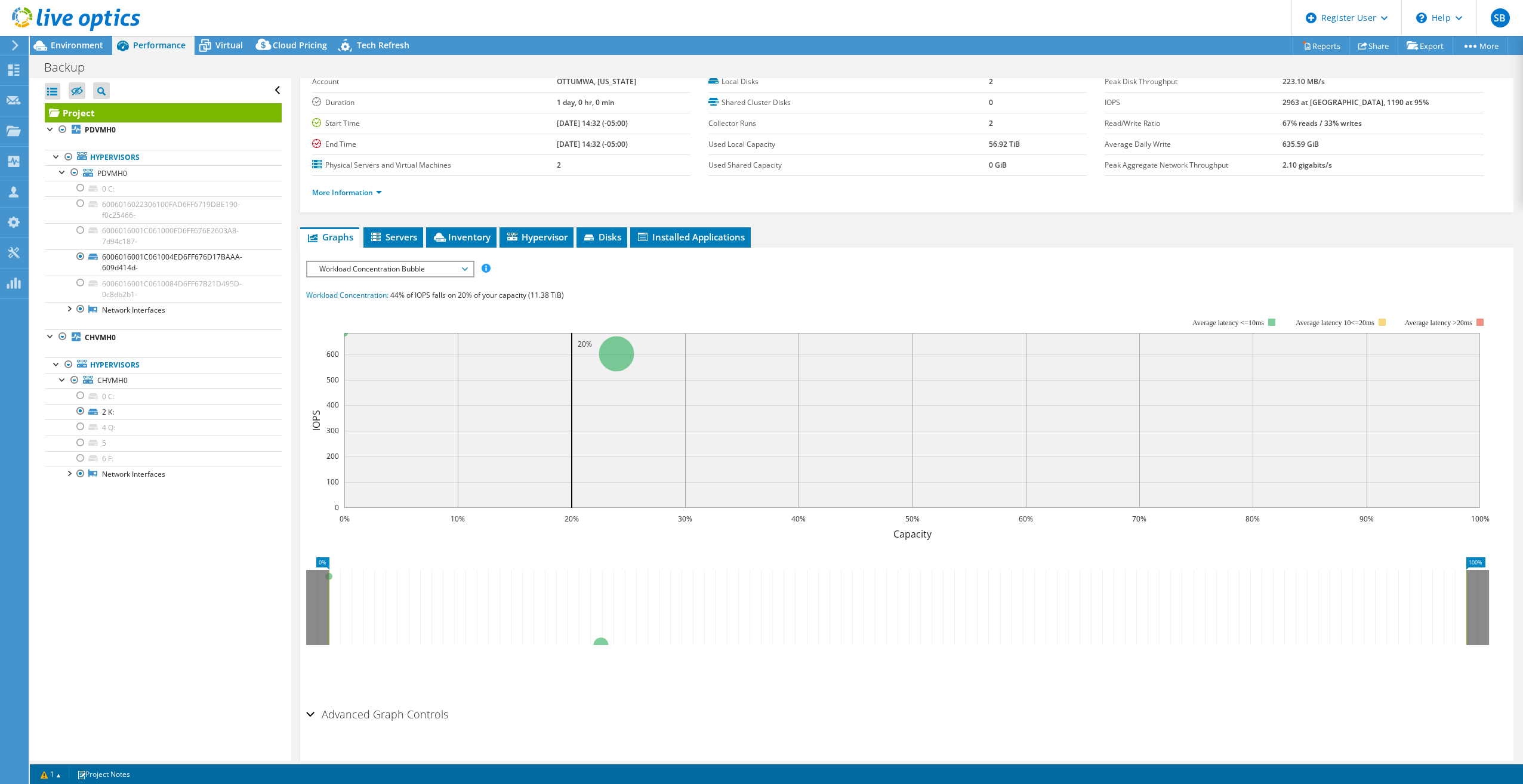
scroll to position [87, 0]
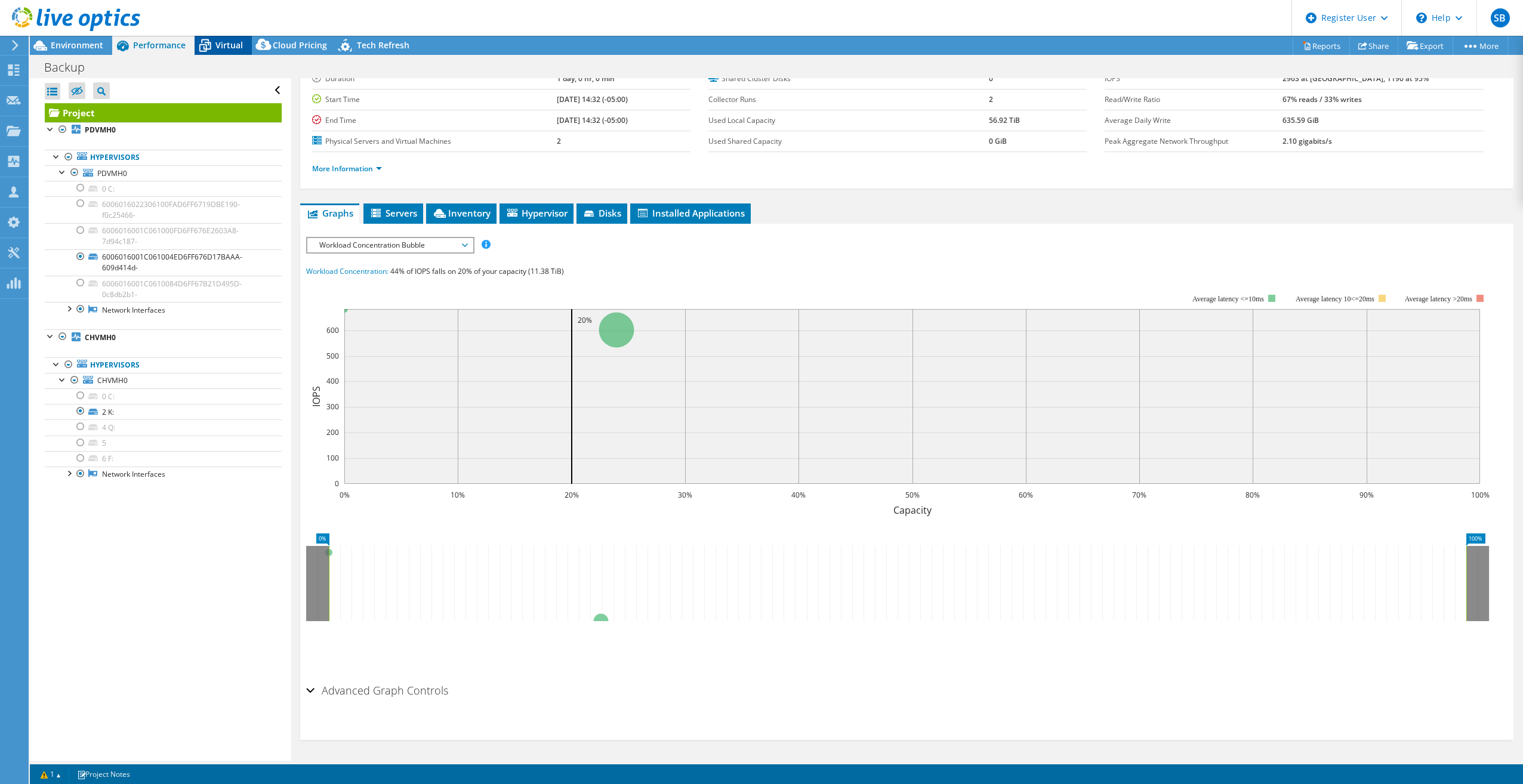
click at [230, 50] on span "Virtual" at bounding box center [229, 45] width 28 height 12
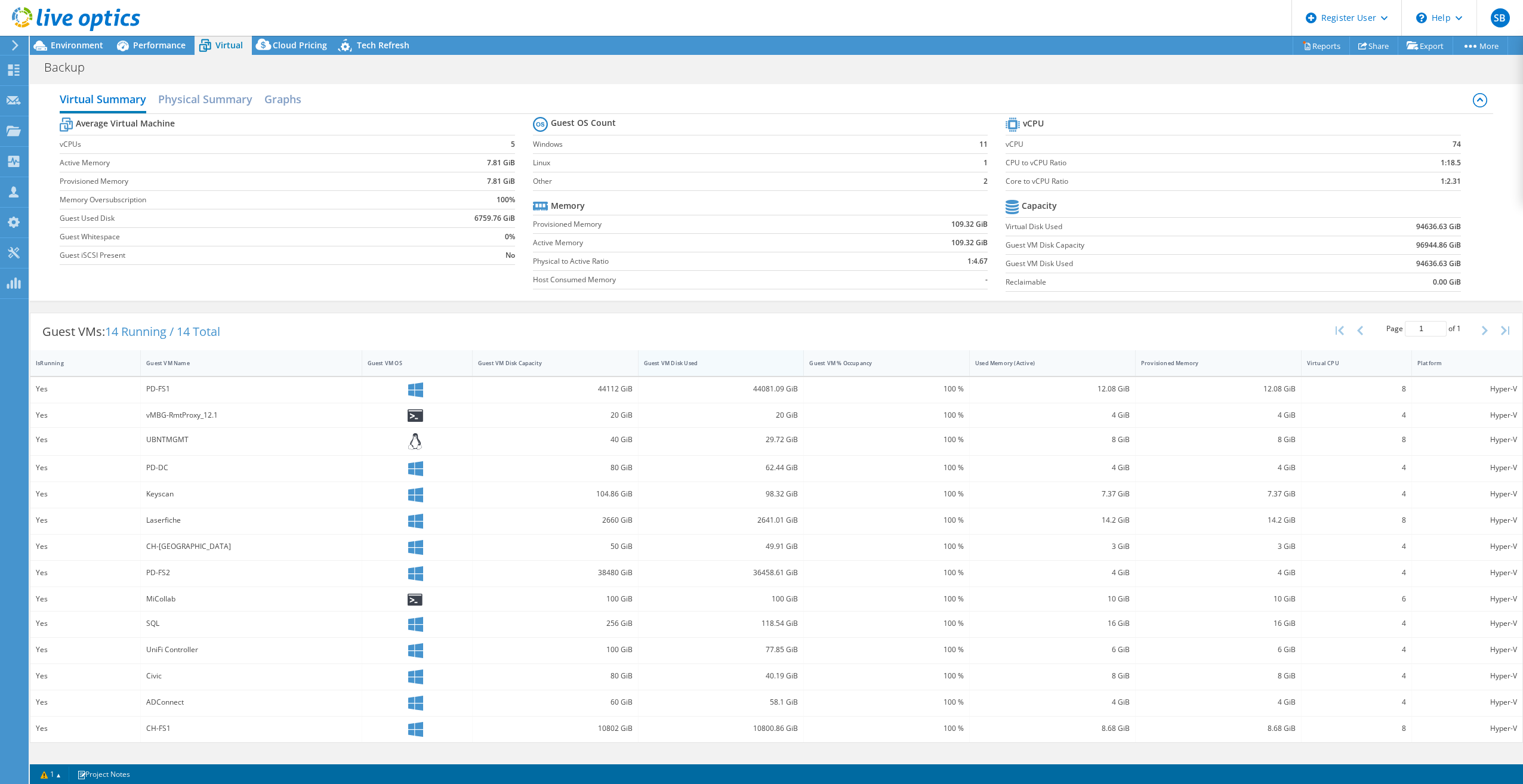
click at [719, 366] on div "Guest VM Disk Used" at bounding box center [714, 363] width 140 height 8
click at [764, 361] on div "Guest VM Disk Used" at bounding box center [714, 363] width 140 height 8
click at [141, 45] on span "Performance" at bounding box center [160, 45] width 53 height 12
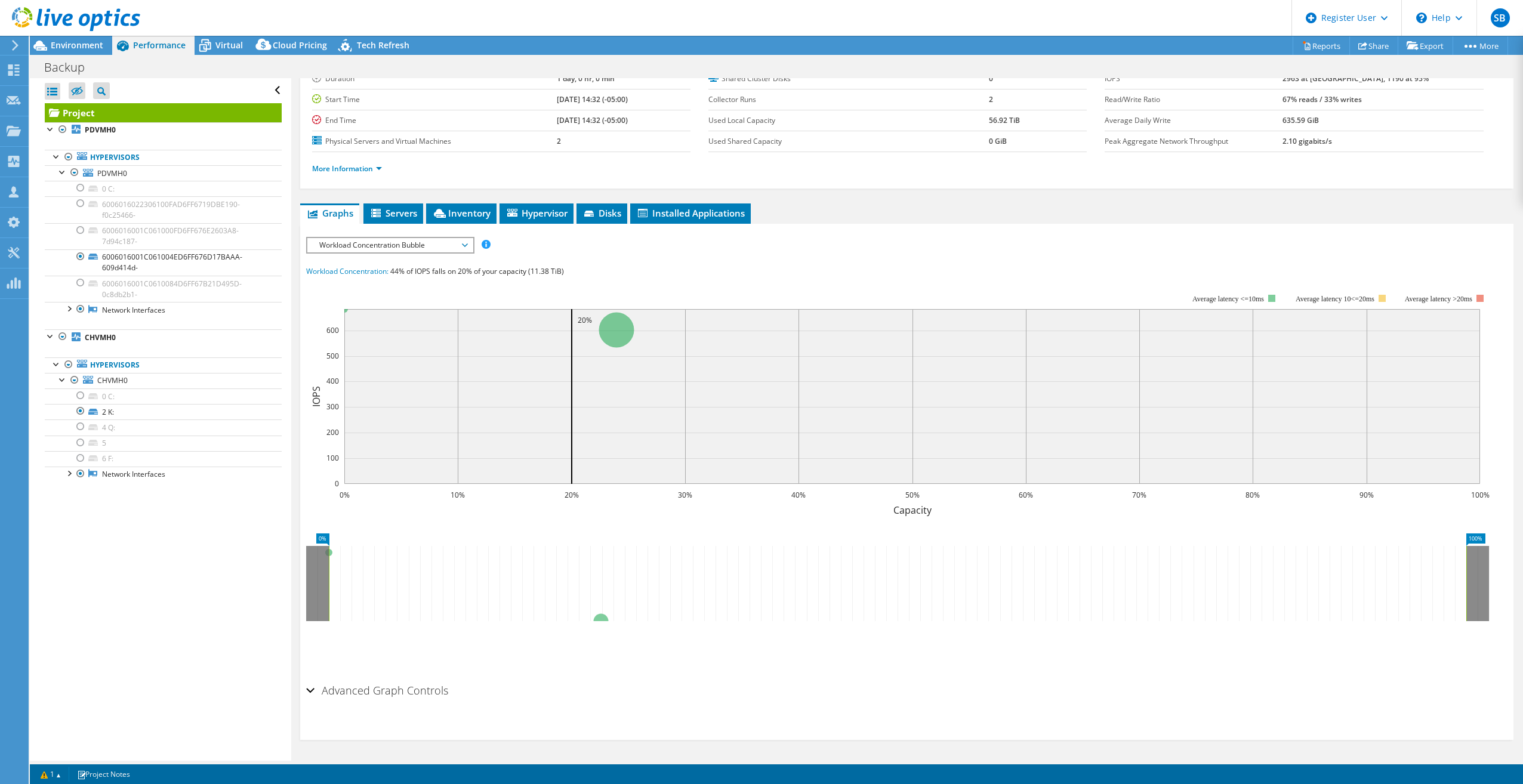
scroll to position [0, 0]
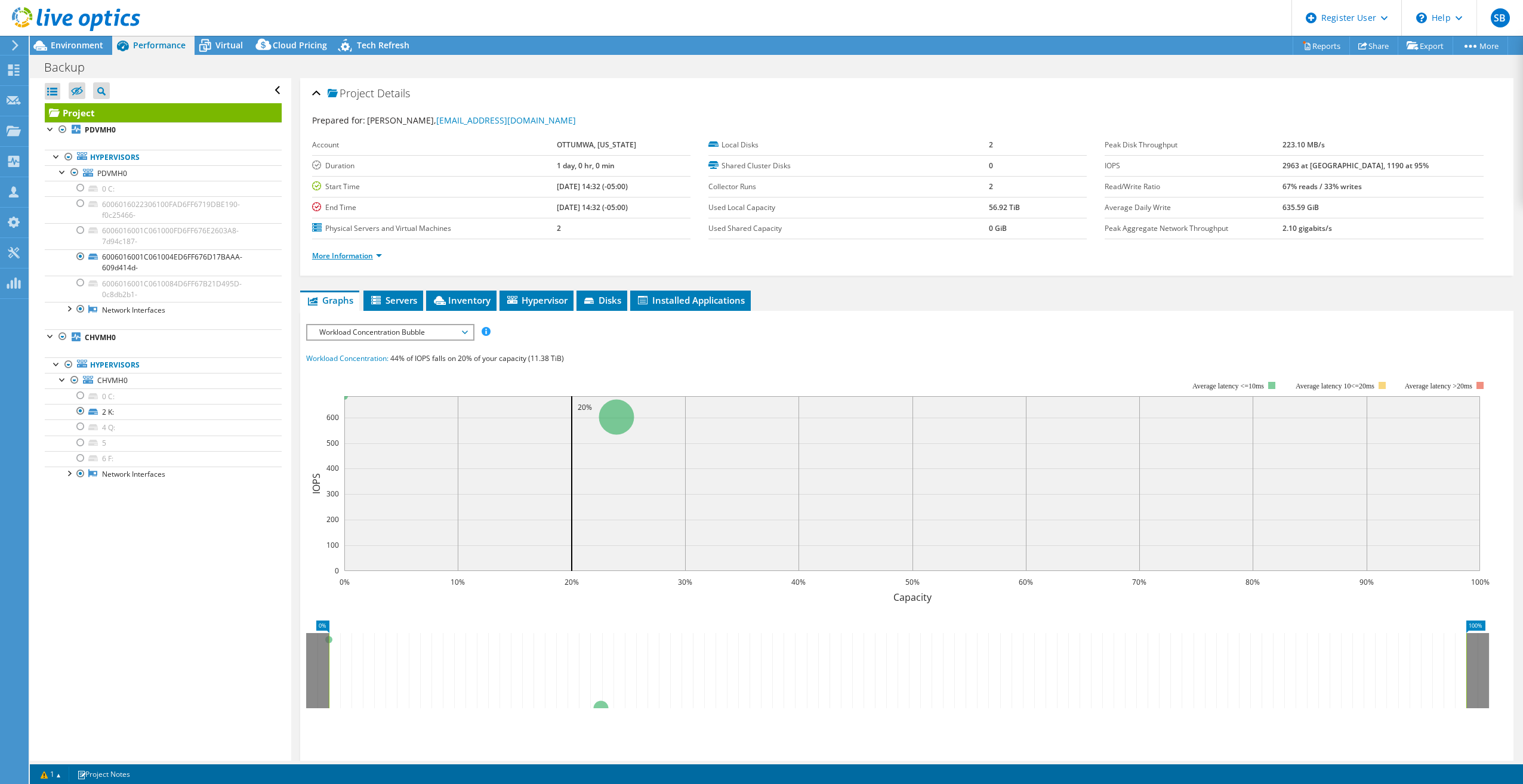
click at [353, 256] on link "More Information" at bounding box center [347, 256] width 70 height 11
